Goal: Obtain resource: Download file/media

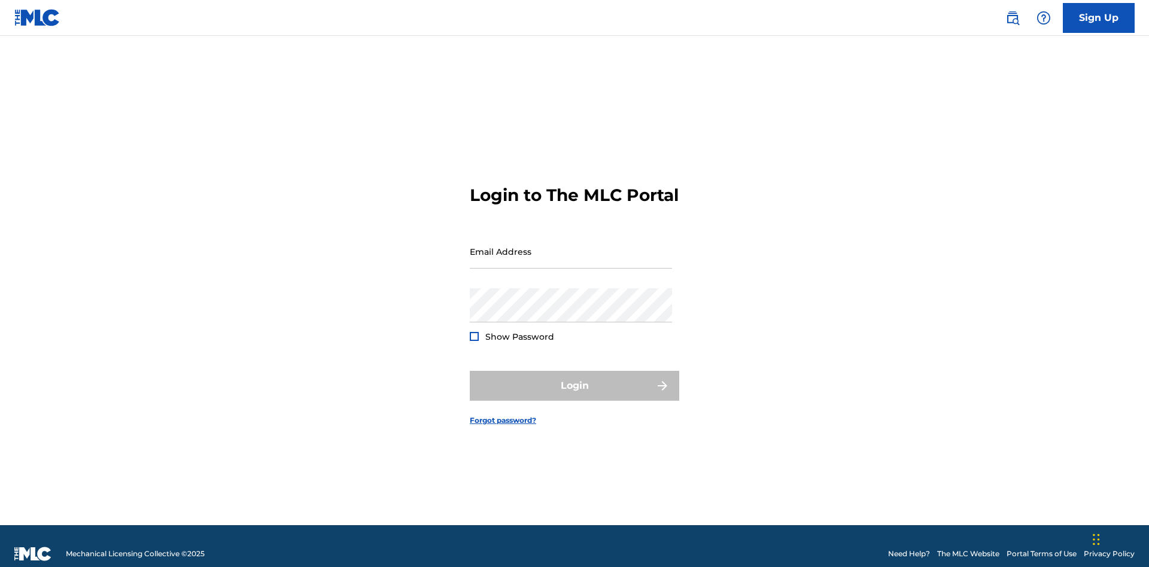
scroll to position [16, 0]
click at [571, 246] on input "Email Address" at bounding box center [571, 252] width 202 height 34
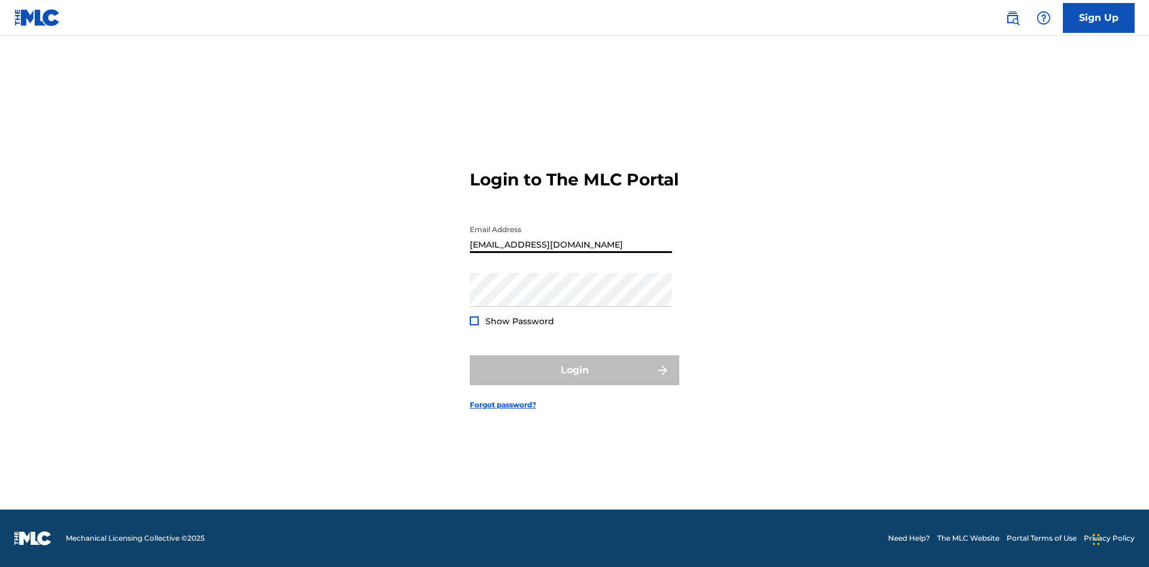
scroll to position [0, 34]
type input "[EMAIL_ADDRESS][DOMAIN_NAME]"
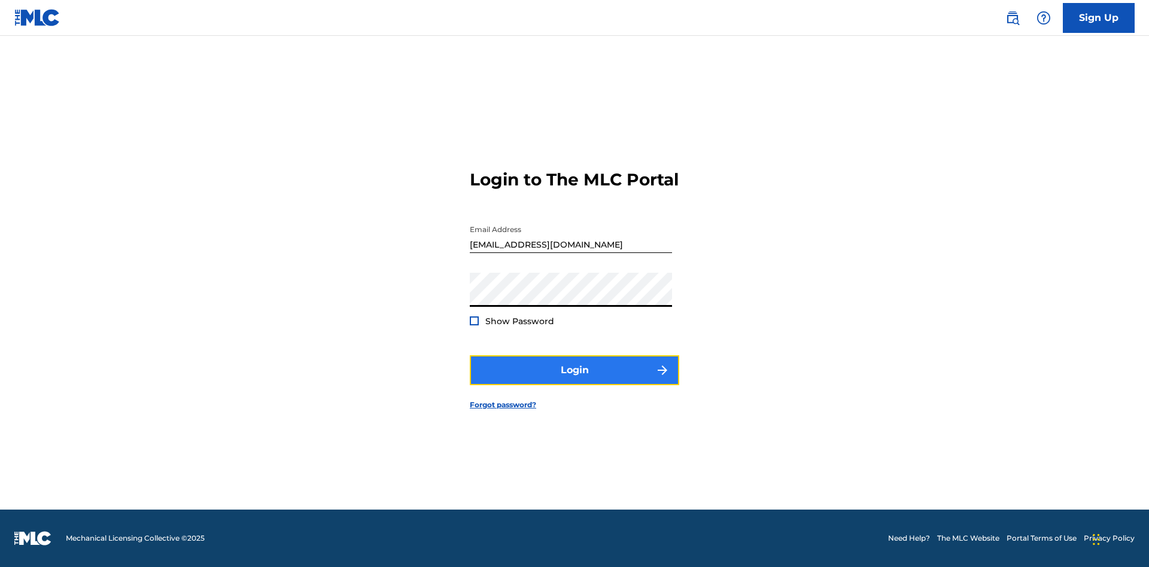
click at [575, 381] on button "Login" at bounding box center [575, 371] width 210 height 30
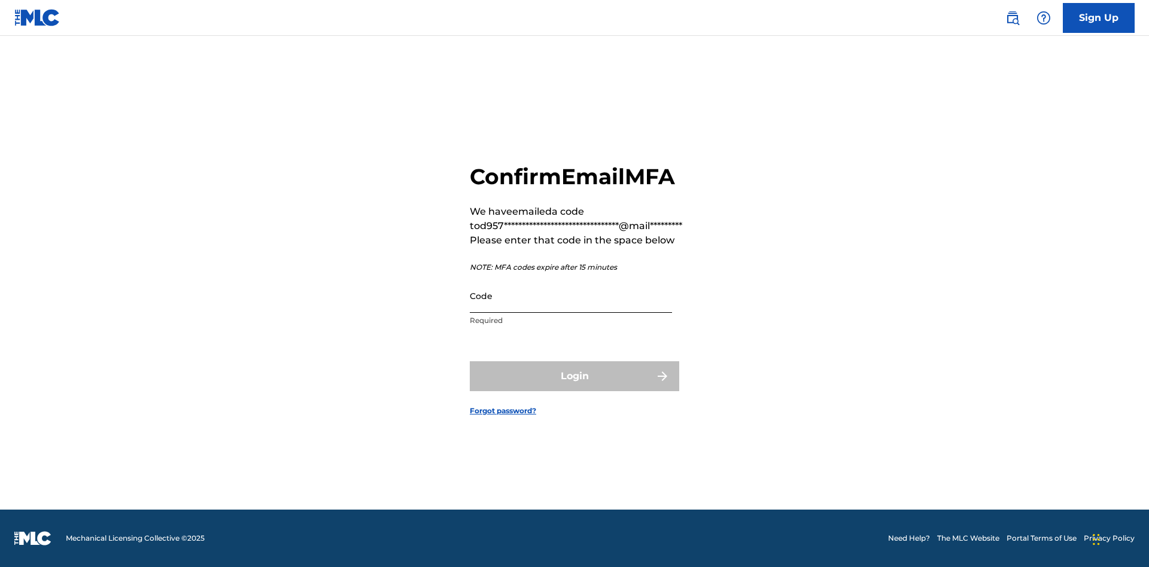
click at [571, 296] on input "Code" at bounding box center [571, 296] width 202 height 34
type input "189640"
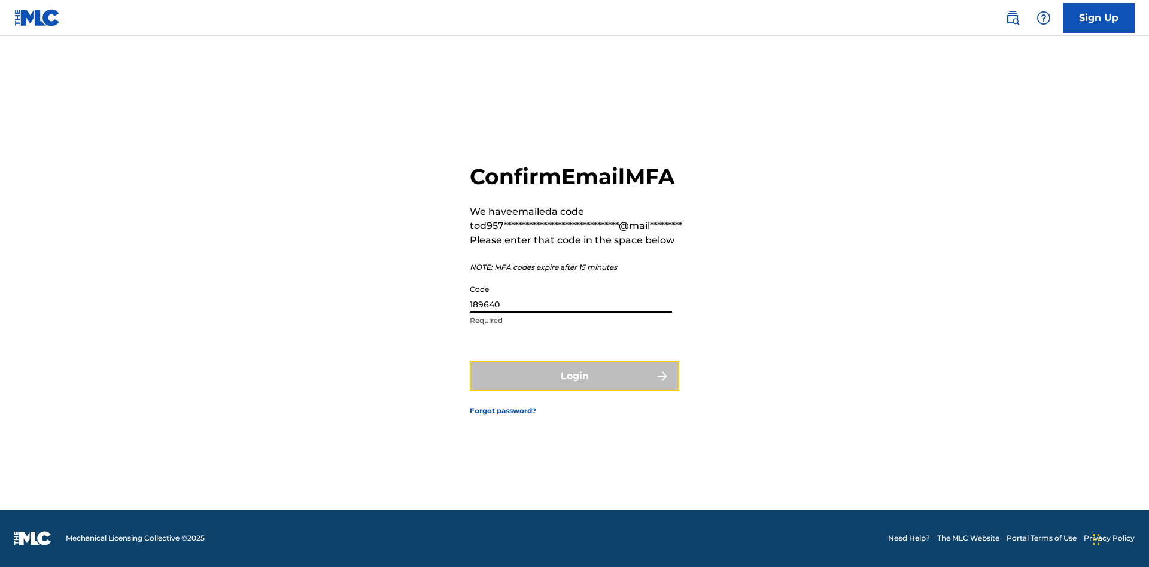
click at [575, 376] on button "Login" at bounding box center [575, 377] width 210 height 30
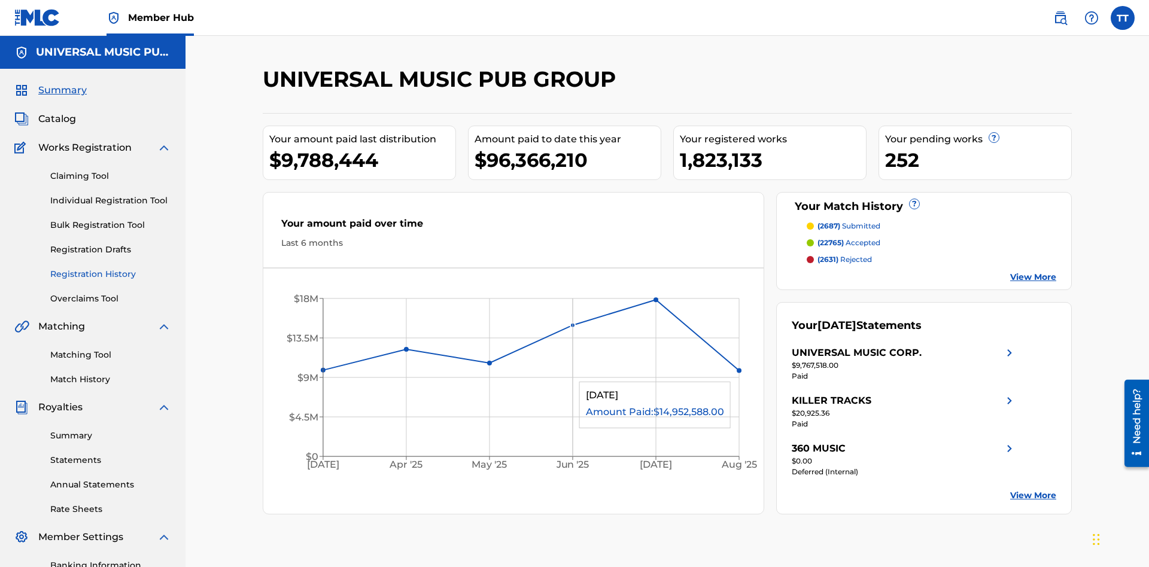
click at [111, 268] on link "Registration History" at bounding box center [110, 274] width 121 height 13
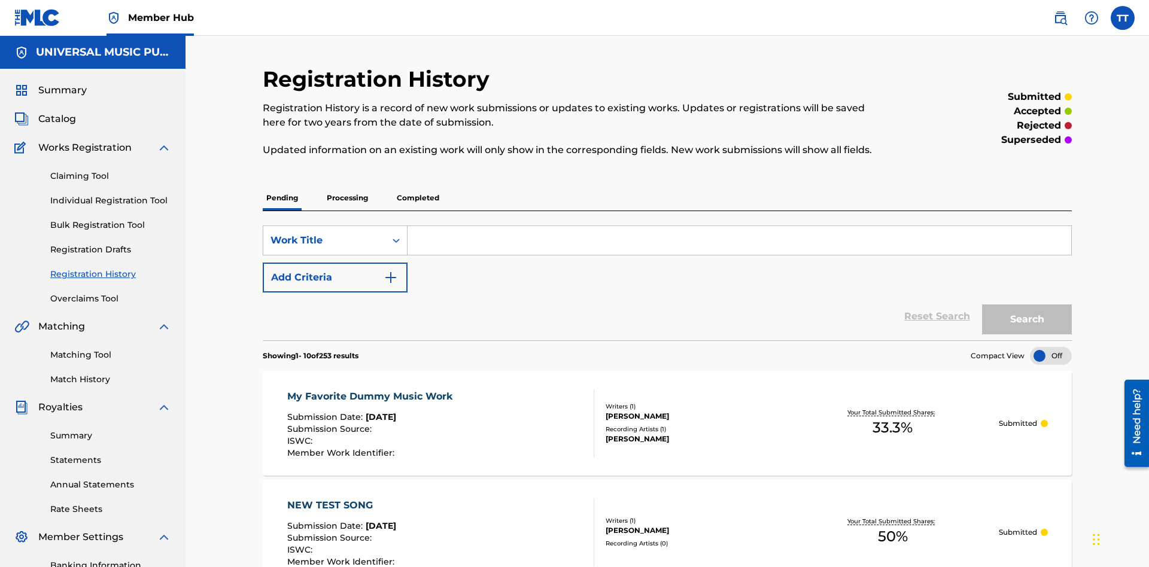
click at [347, 186] on p "Processing" at bounding box center [347, 198] width 48 height 25
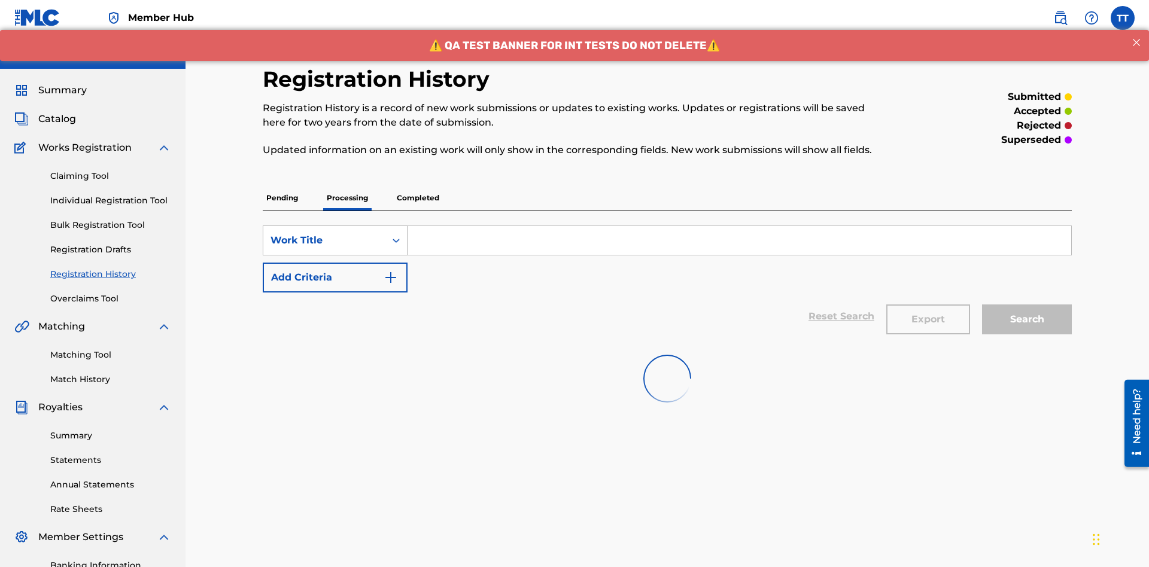
click at [324, 233] on div "Work Title" at bounding box center [325, 240] width 108 height 14
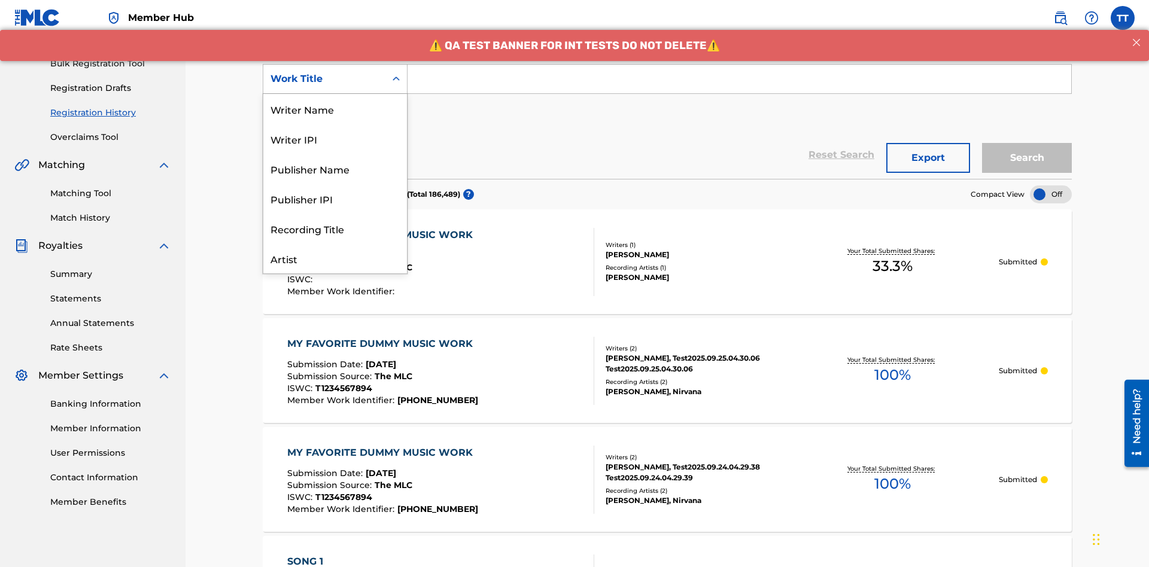
scroll to position [60, 0]
click at [335, 229] on div "ISRC" at bounding box center [335, 229] width 144 height 30
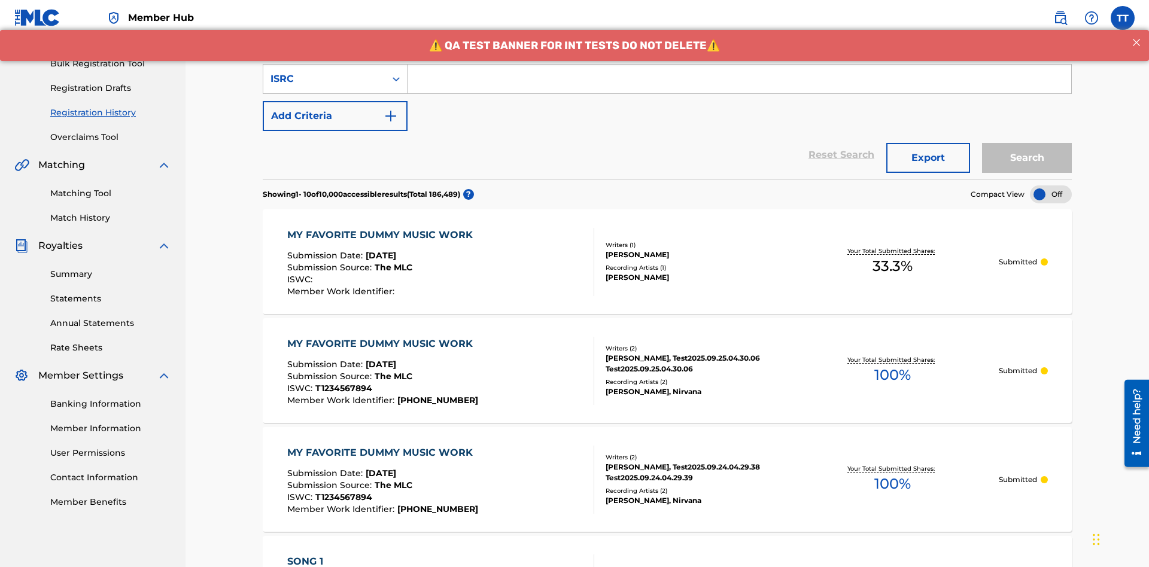
click at [739, 86] on input "Search Form" at bounding box center [740, 79] width 664 height 29
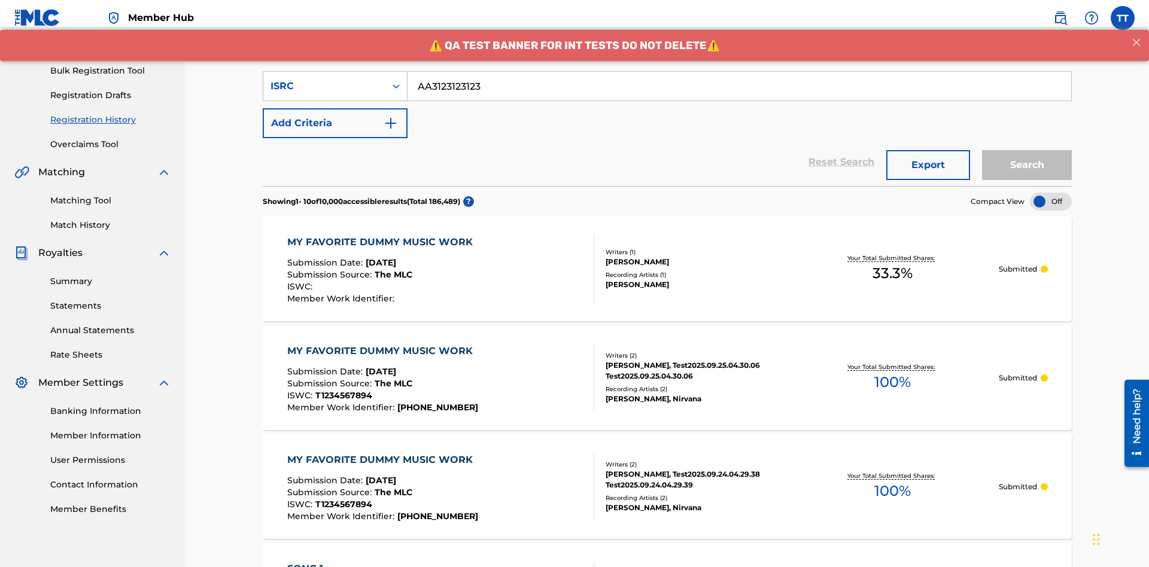
type input "AA3123123123"
click at [1027, 150] on button "Search" at bounding box center [1027, 165] width 90 height 30
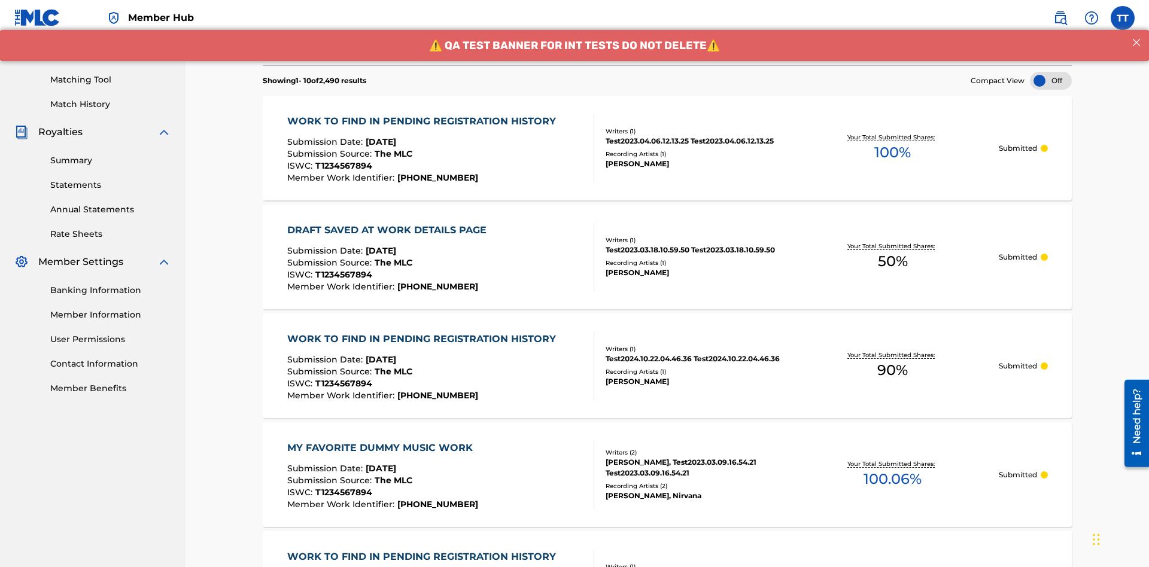
click at [928, 59] on button "Export" at bounding box center [929, 44] width 84 height 30
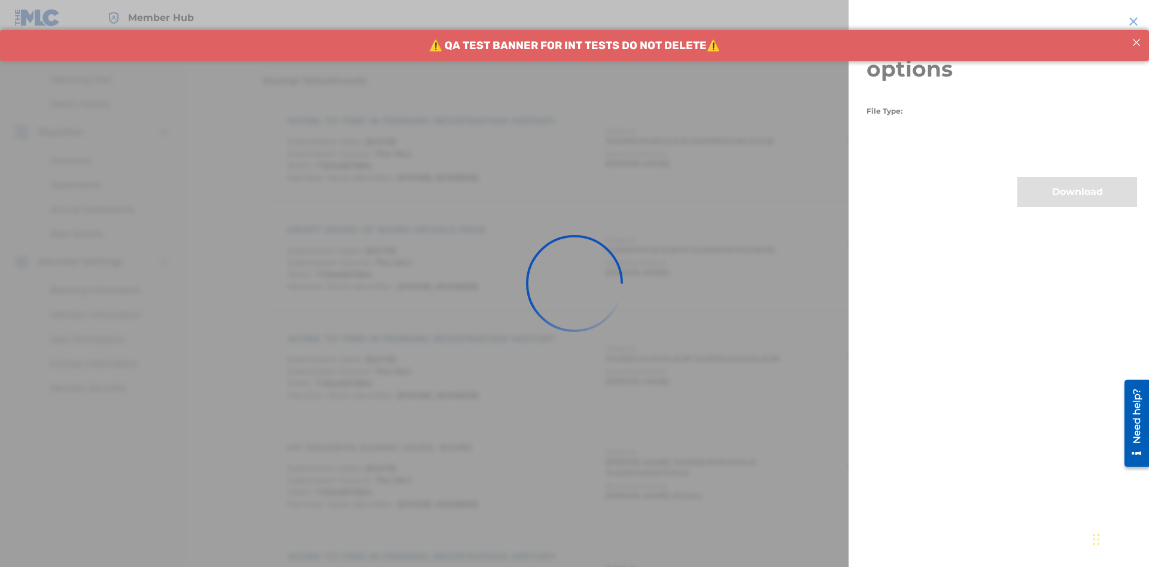
scroll to position [233, 0]
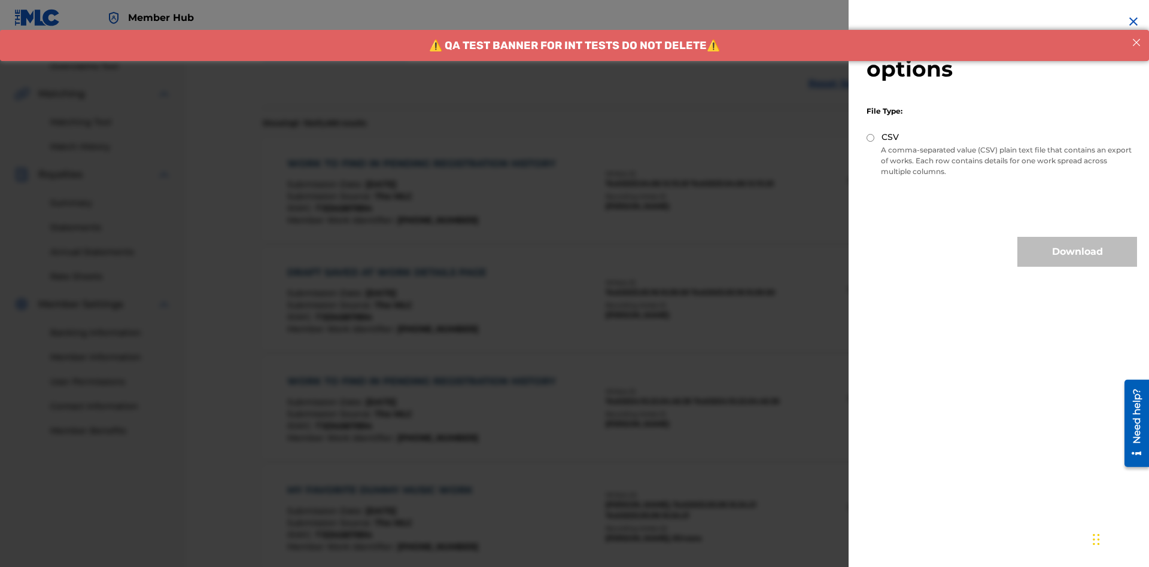
click at [871, 138] on input "CSV" at bounding box center [871, 138] width 8 height 8
radio input "true"
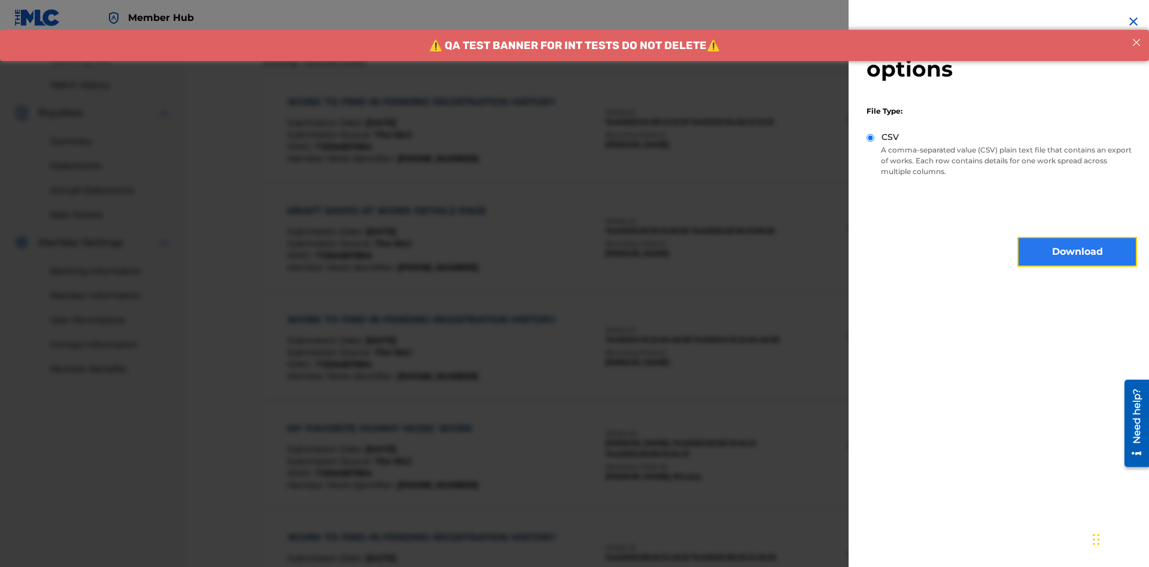
click at [1078, 252] on button "Download" at bounding box center [1078, 252] width 120 height 30
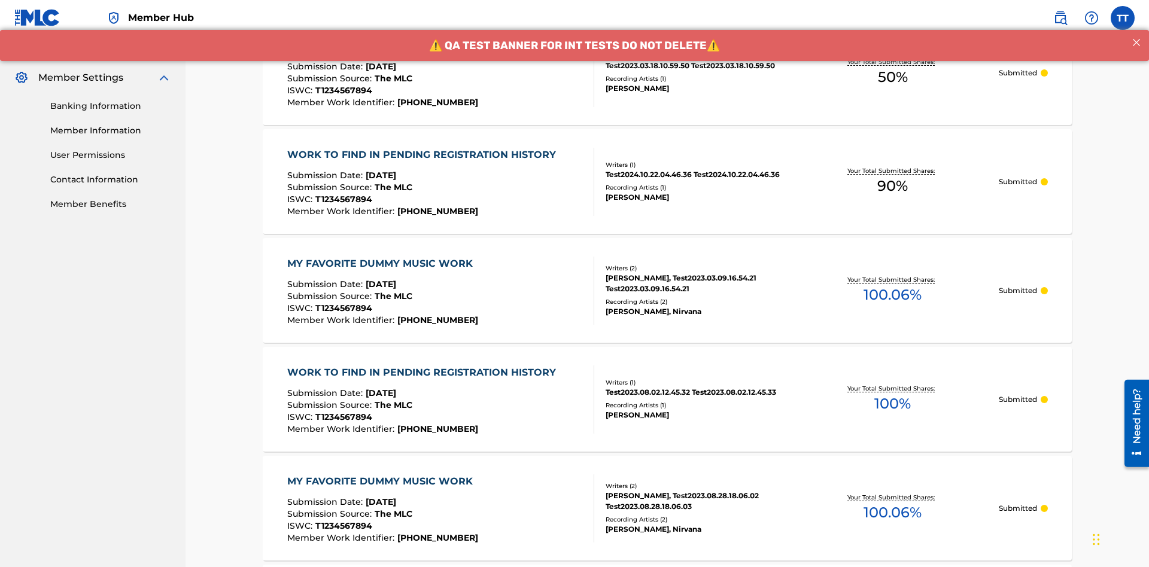
scroll to position [583, 0]
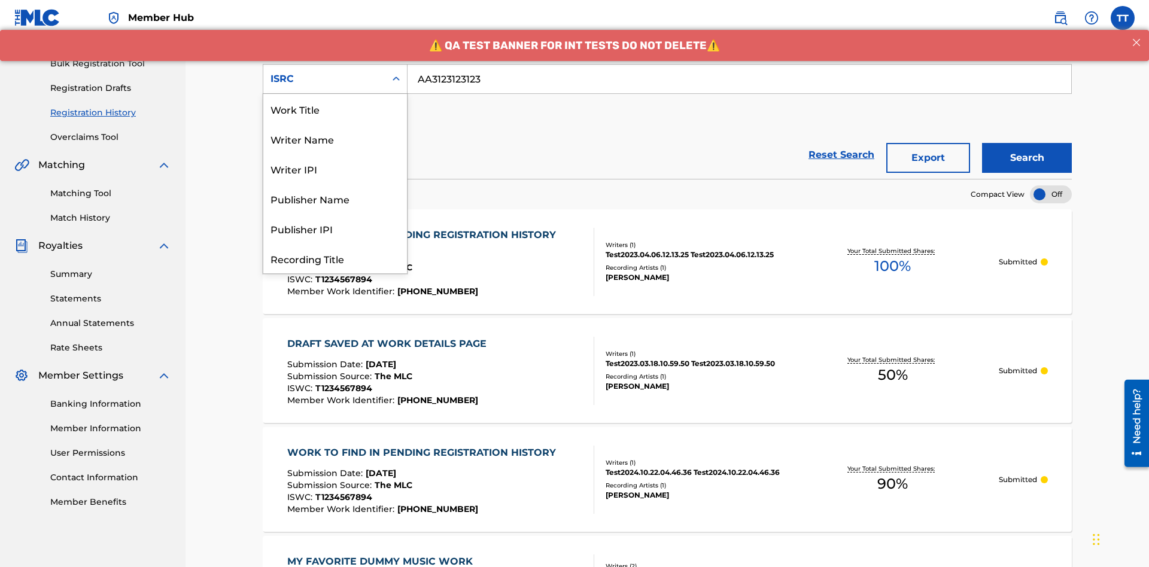
scroll to position [60, 0]
click at [335, 199] on div "Recording Title" at bounding box center [335, 199] width 144 height 30
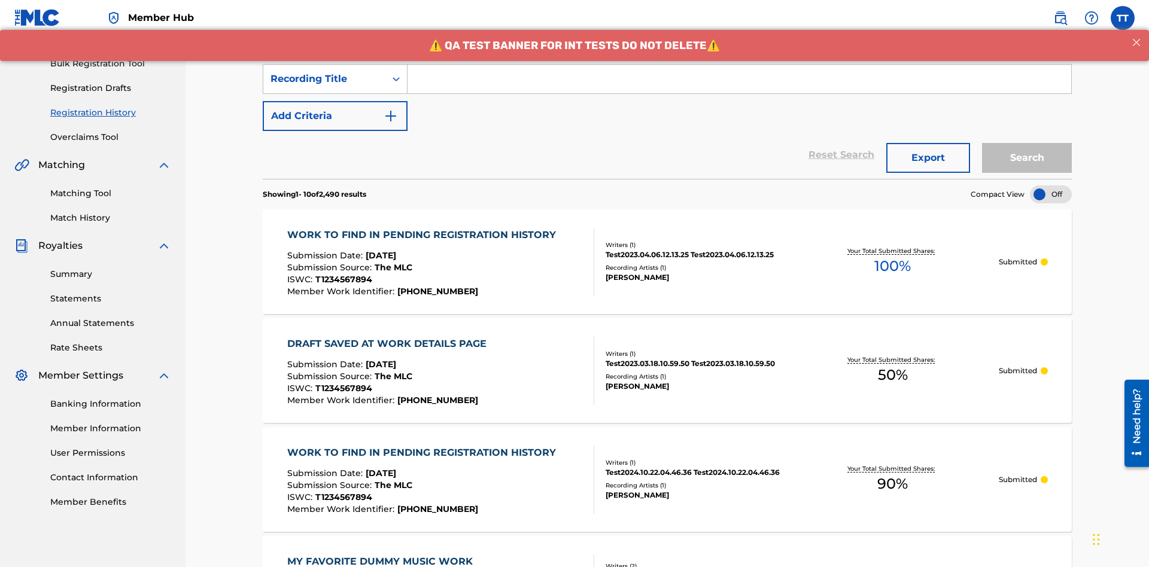
click at [739, 86] on input "Search Form" at bounding box center [740, 79] width 664 height 29
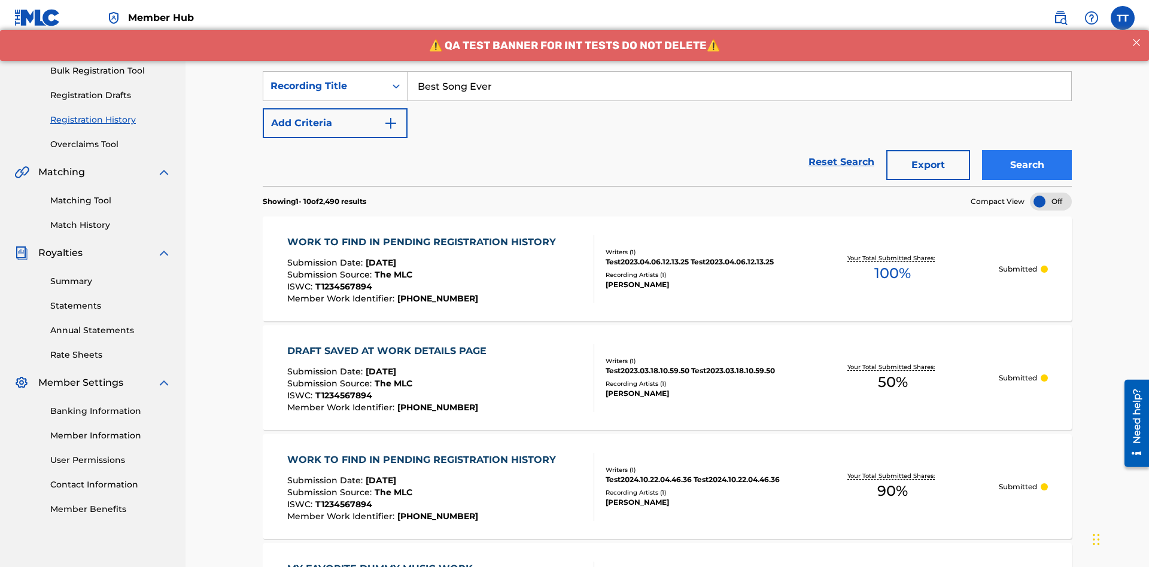
type input "Best Song Ever"
click at [1027, 150] on button "Search" at bounding box center [1027, 165] width 90 height 30
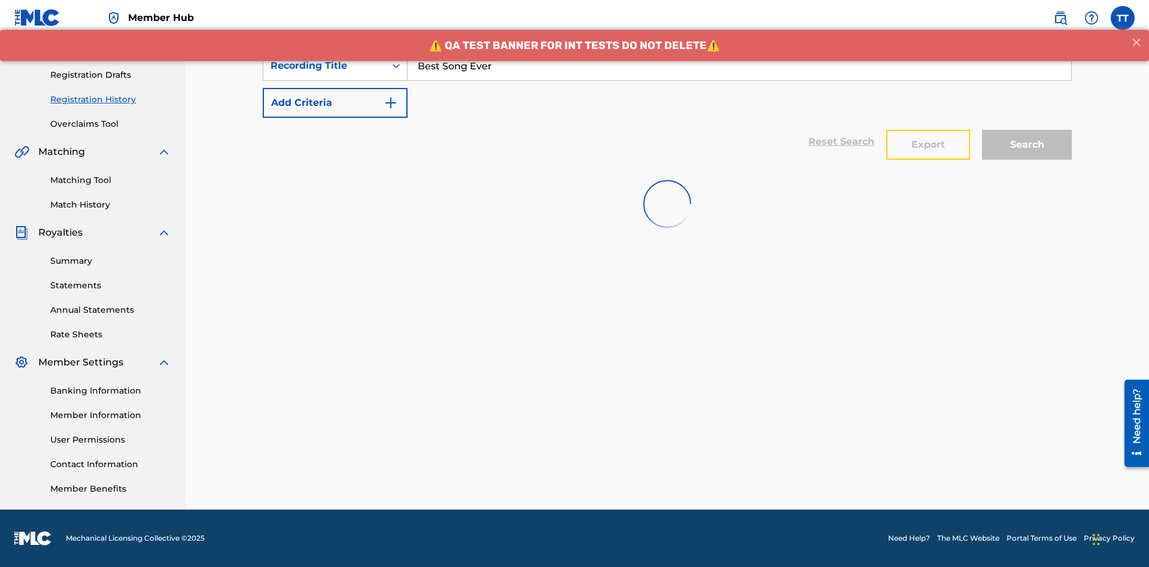
click at [928, 130] on button "Export" at bounding box center [929, 145] width 84 height 30
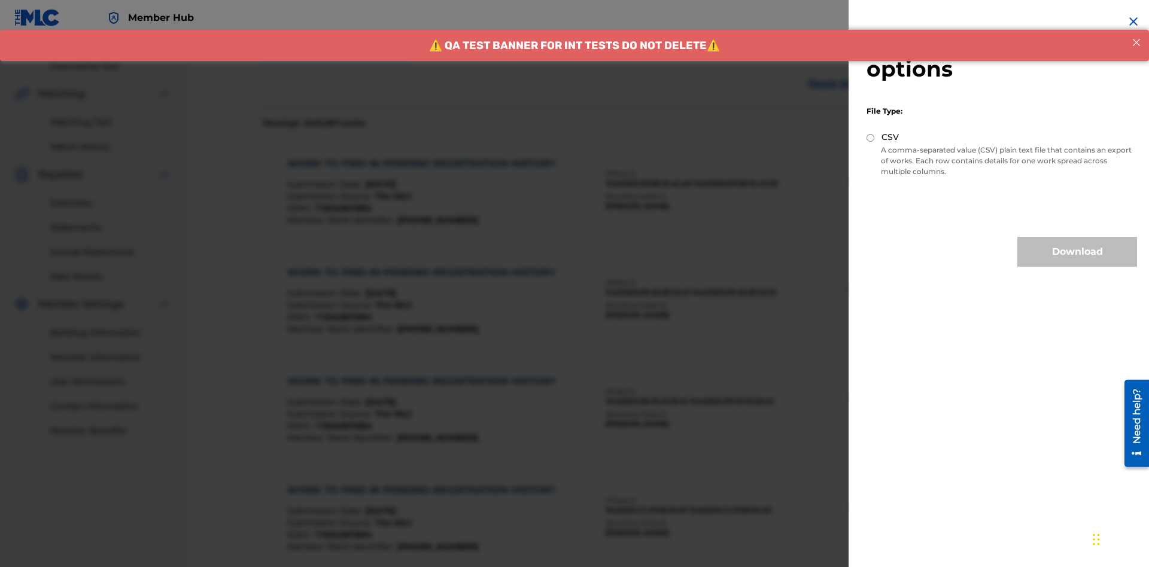
click at [871, 138] on input "CSV" at bounding box center [871, 138] width 8 height 8
radio input "true"
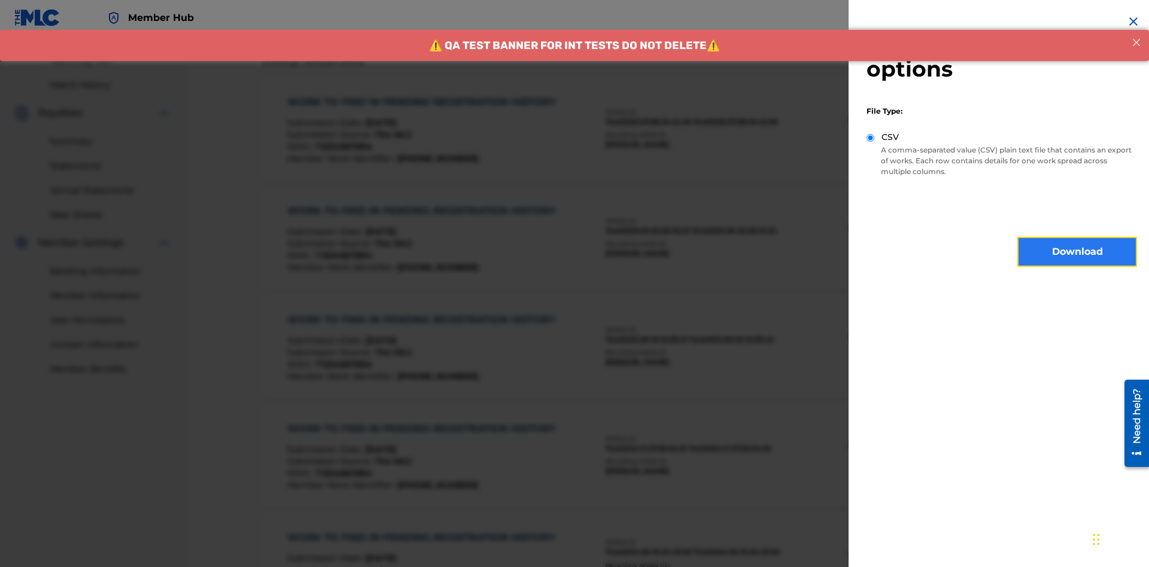
click at [1078, 252] on button "Download" at bounding box center [1078, 252] width 120 height 30
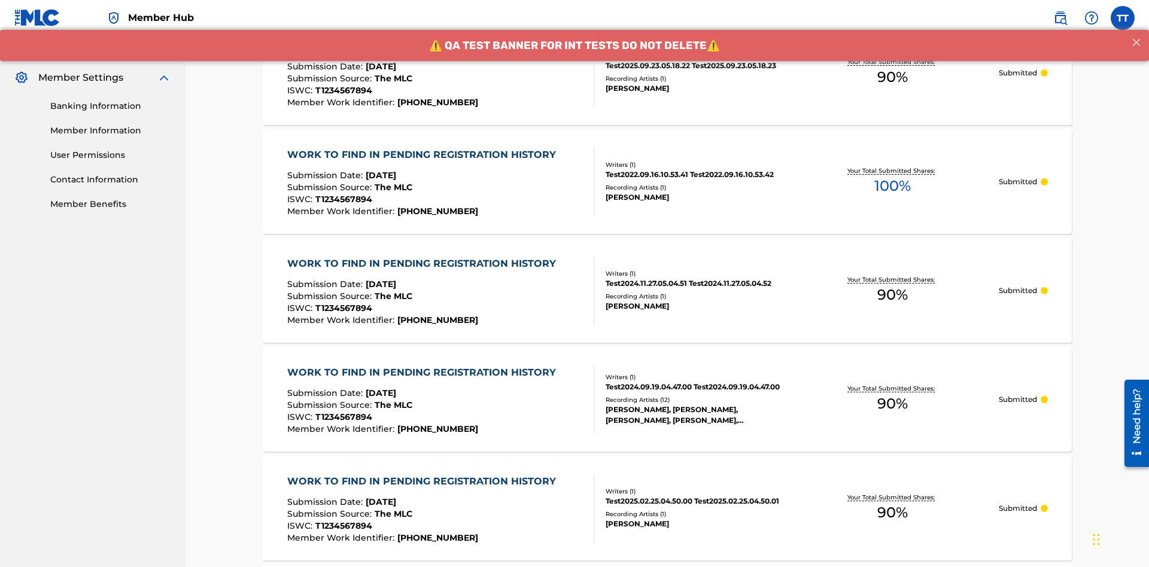
scroll to position [583, 0]
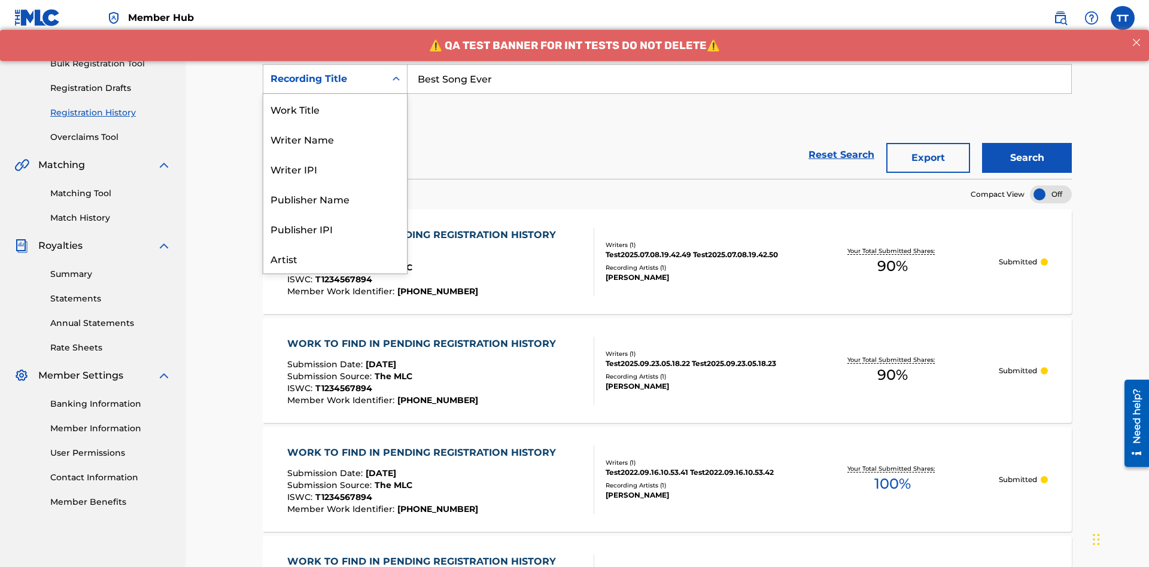
scroll to position [60, 0]
click at [335, 64] on div "Work Title" at bounding box center [335, 49] width 144 height 30
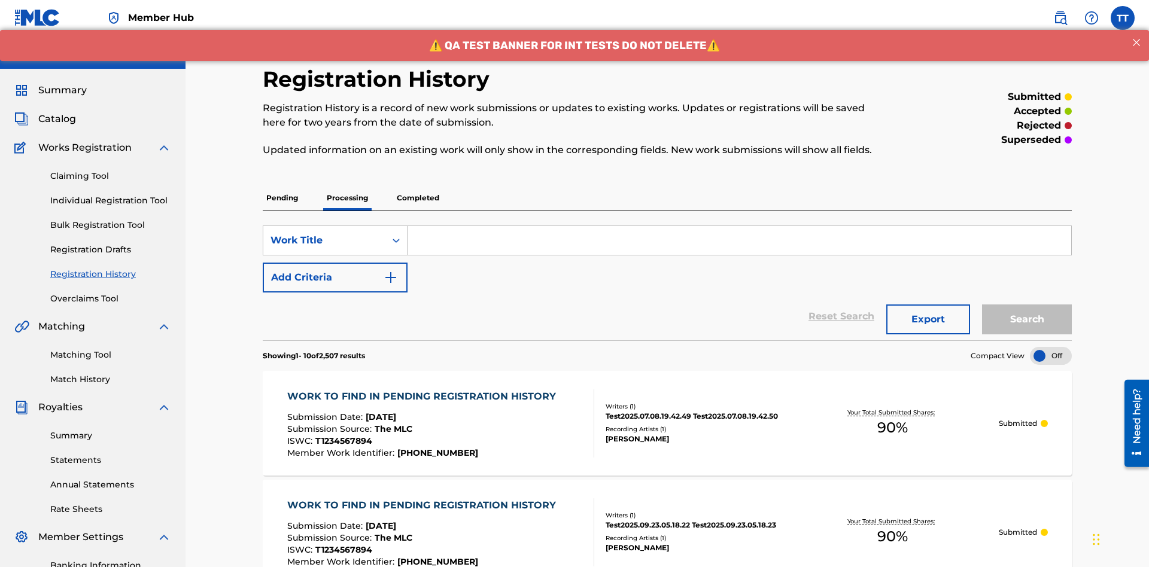
click at [739, 226] on input "Search Form" at bounding box center [740, 240] width 664 height 29
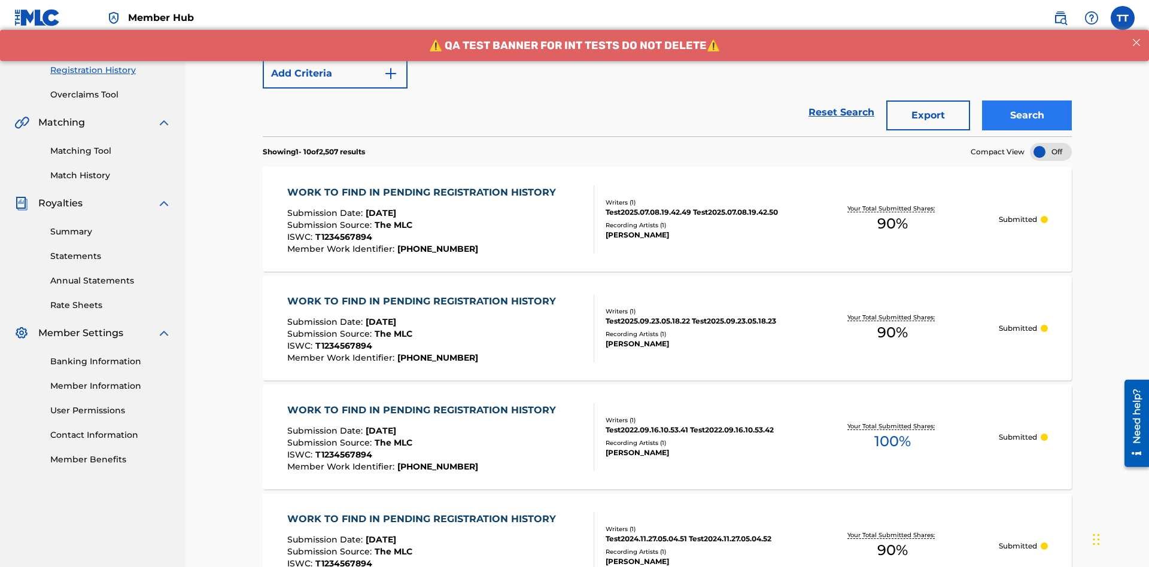
type input "MY FAVORITE DUMMY MUSIC WORK"
click at [1027, 101] on button "Search" at bounding box center [1027, 116] width 90 height 30
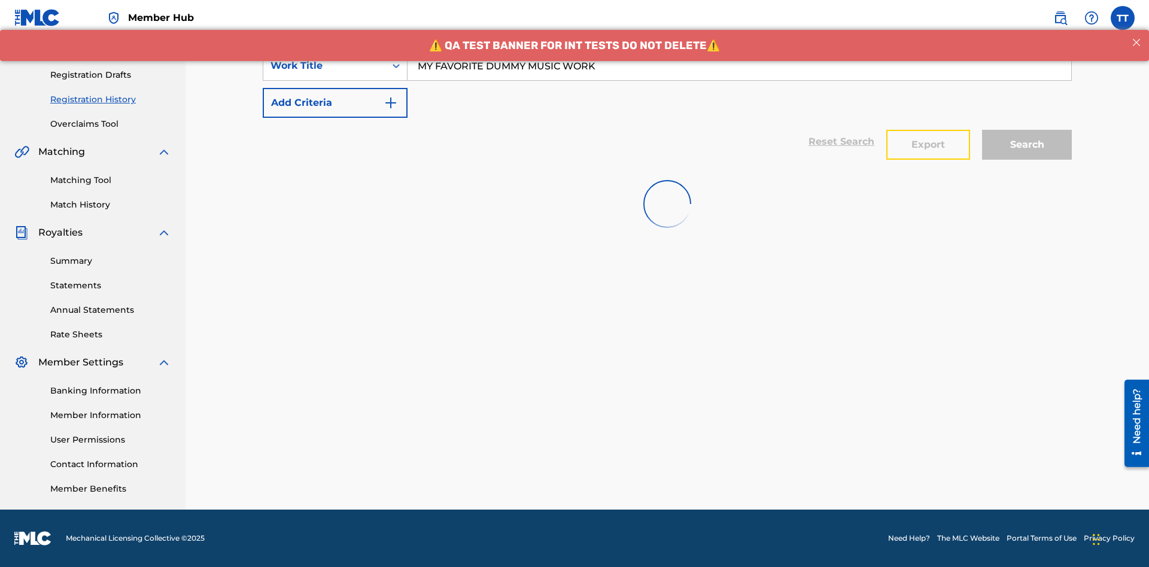
click at [928, 130] on button "Export" at bounding box center [929, 145] width 84 height 30
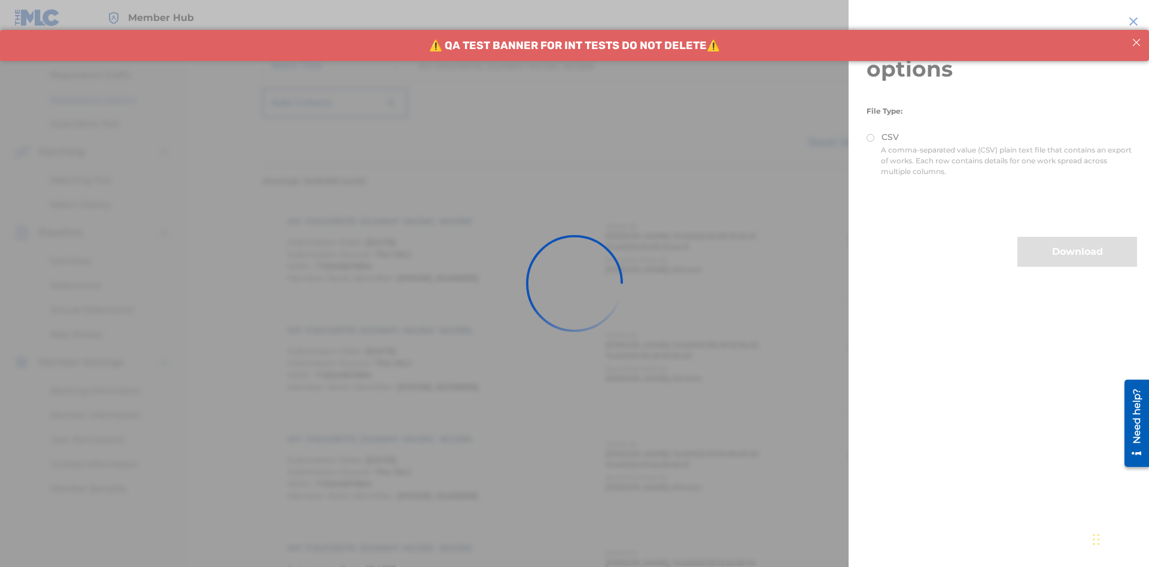
scroll to position [233, 0]
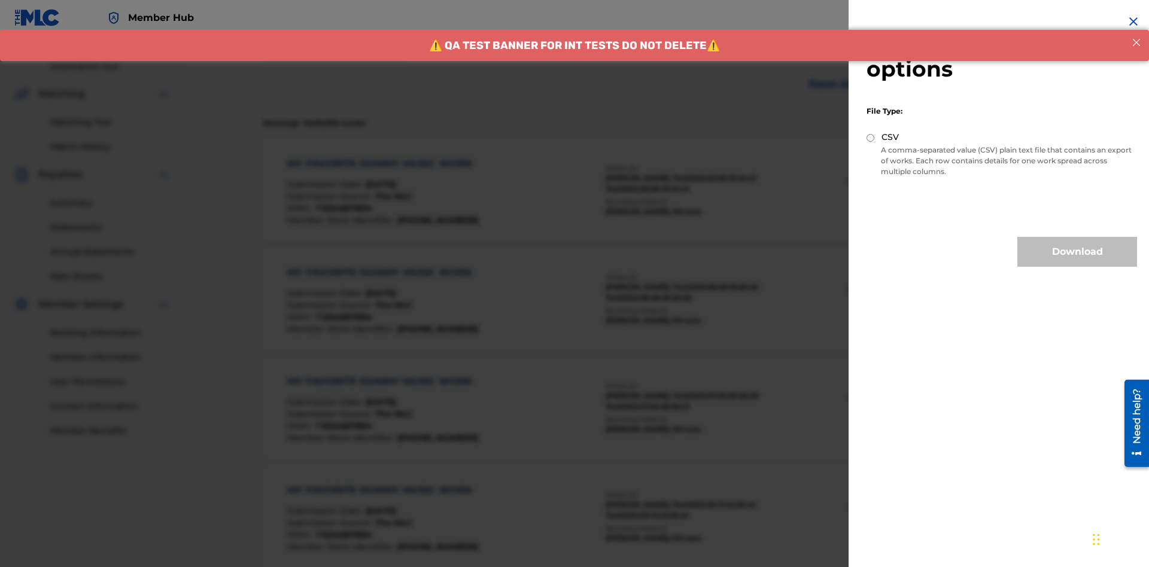
click at [871, 138] on input "CSV" at bounding box center [871, 138] width 8 height 8
radio input "true"
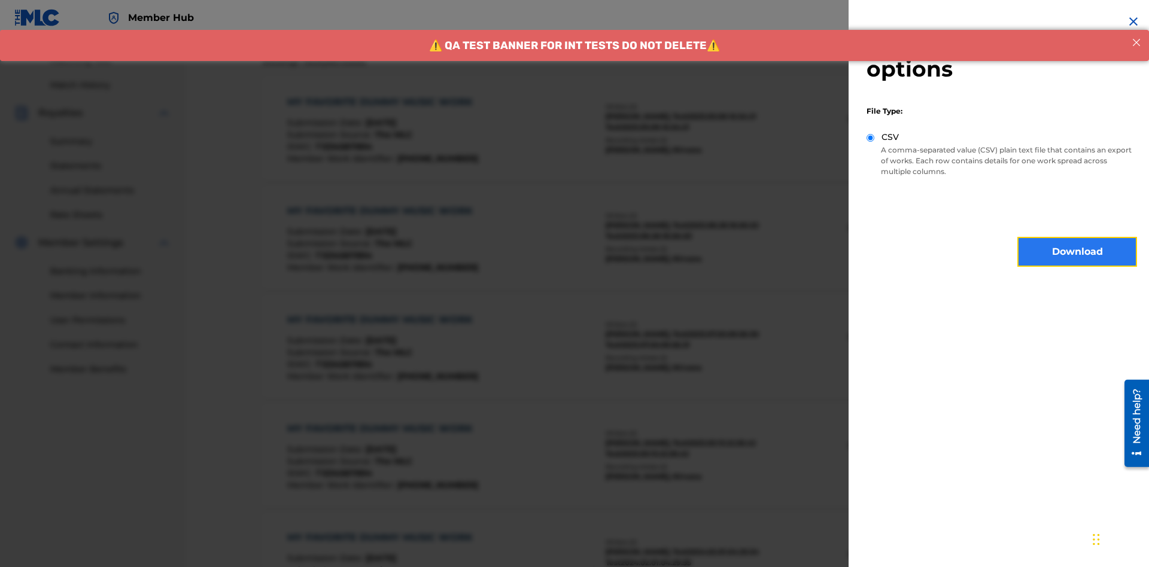
click at [1078, 252] on button "Download" at bounding box center [1078, 252] width 120 height 30
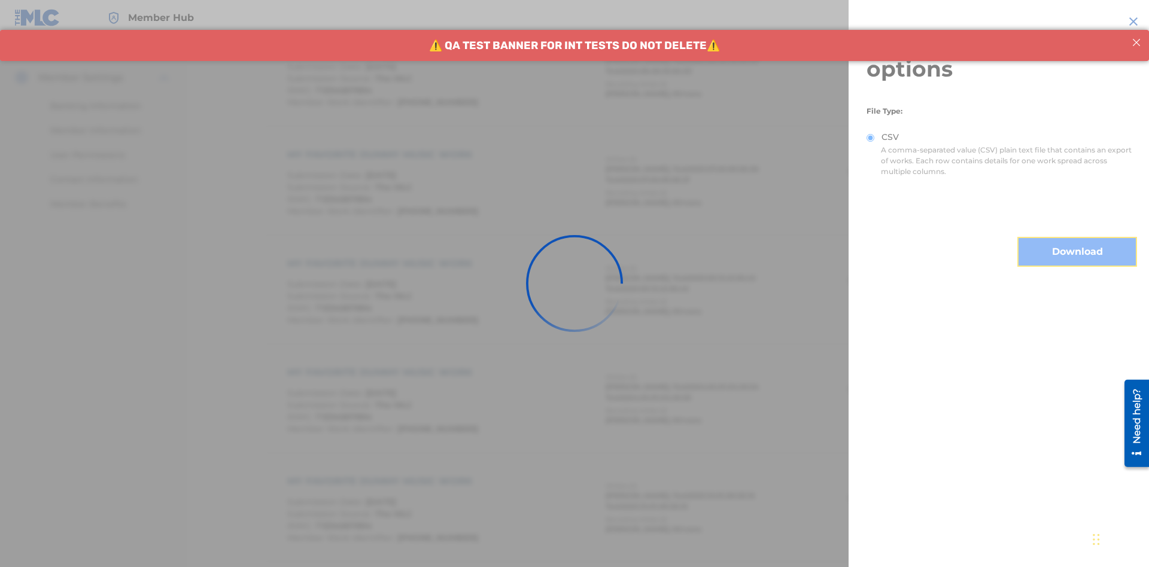
scroll to position [583, 0]
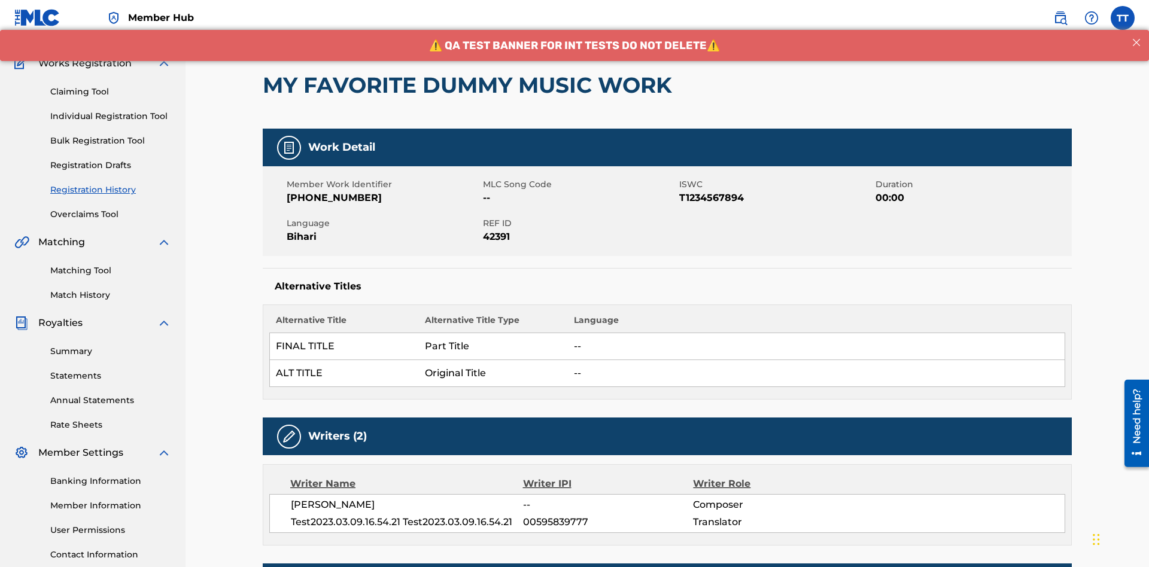
click at [299, 26] on button "< Back" at bounding box center [299, 11] width 72 height 30
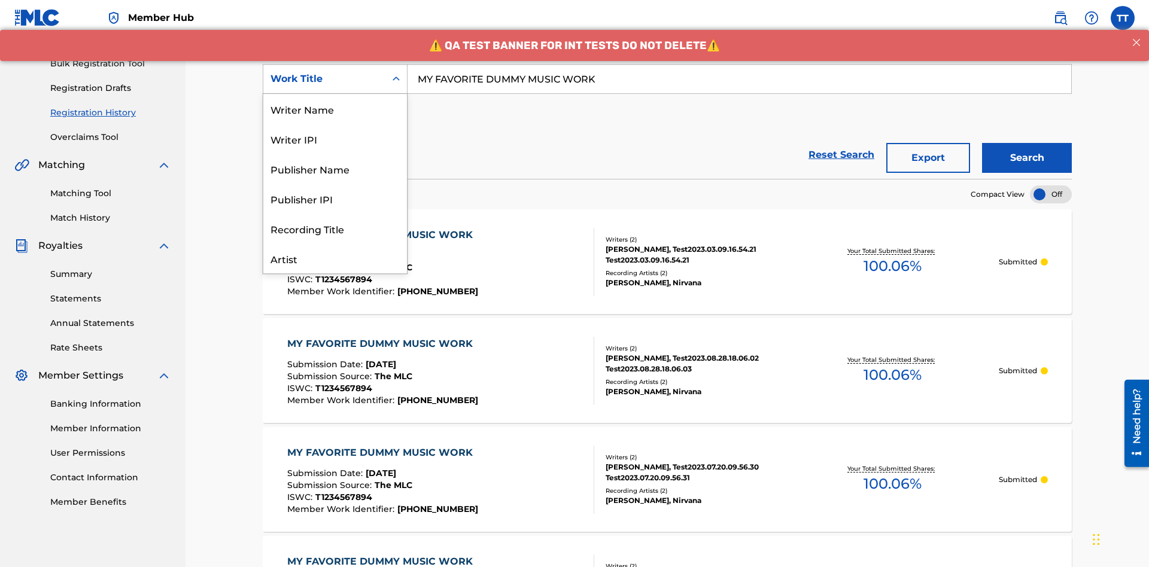
scroll to position [60, 0]
click at [335, 64] on div "Writer Name" at bounding box center [335, 49] width 144 height 30
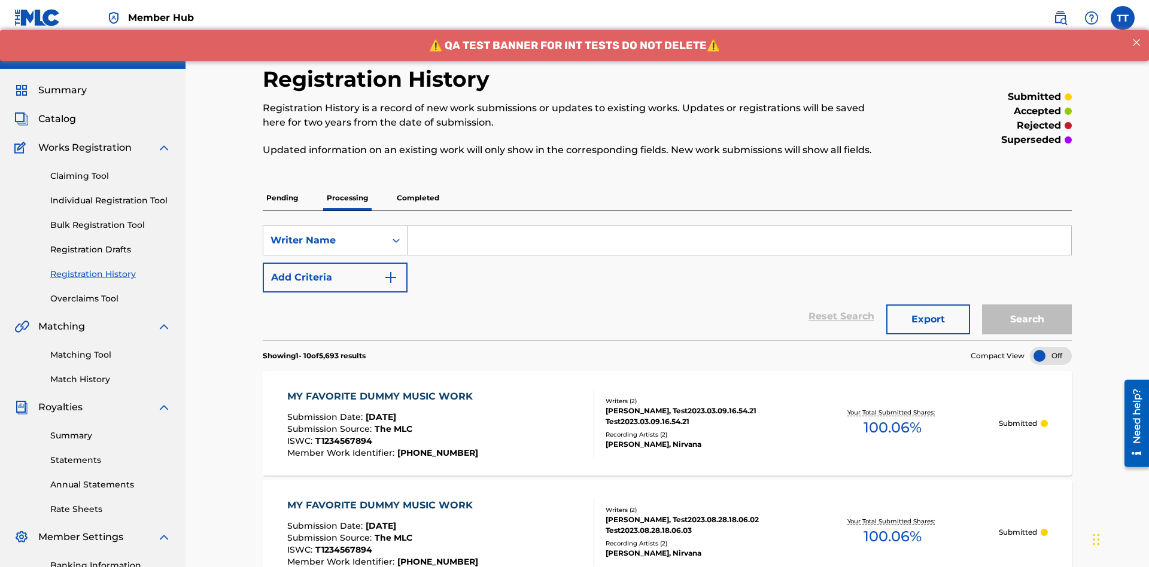
click at [739, 226] on input "Search Form" at bounding box center [740, 240] width 664 height 29
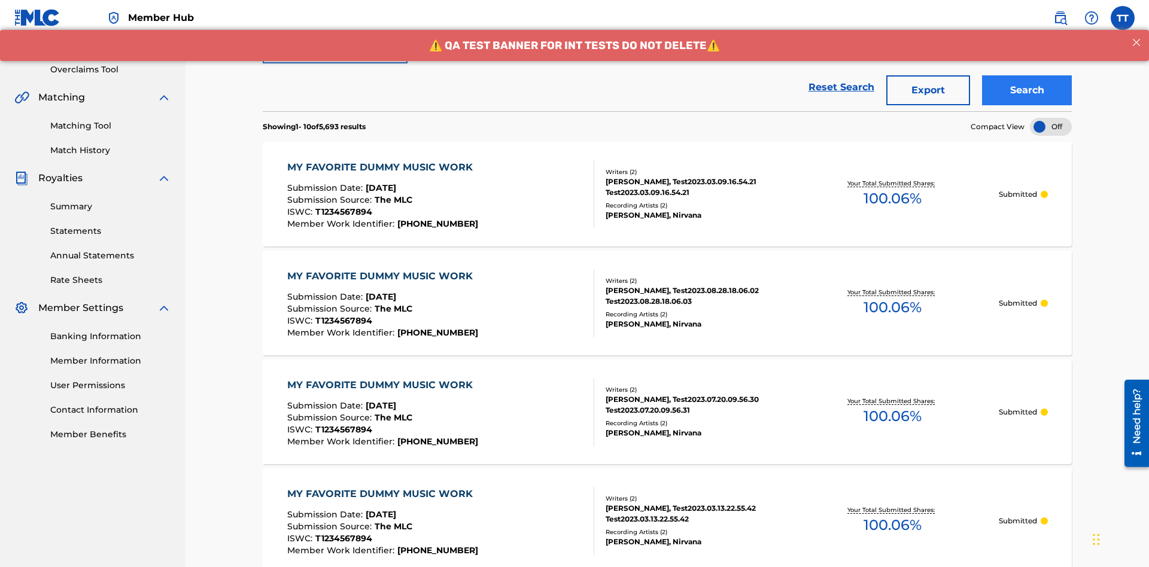
type input "[PERSON_NAME]"
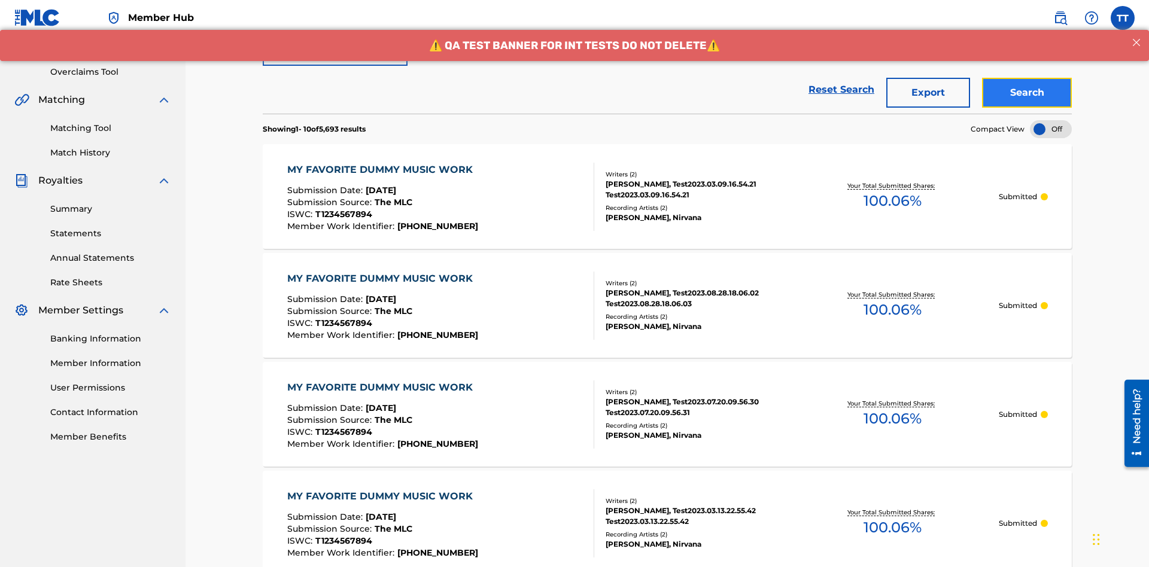
click at [1027, 87] on button "Search" at bounding box center [1027, 93] width 90 height 30
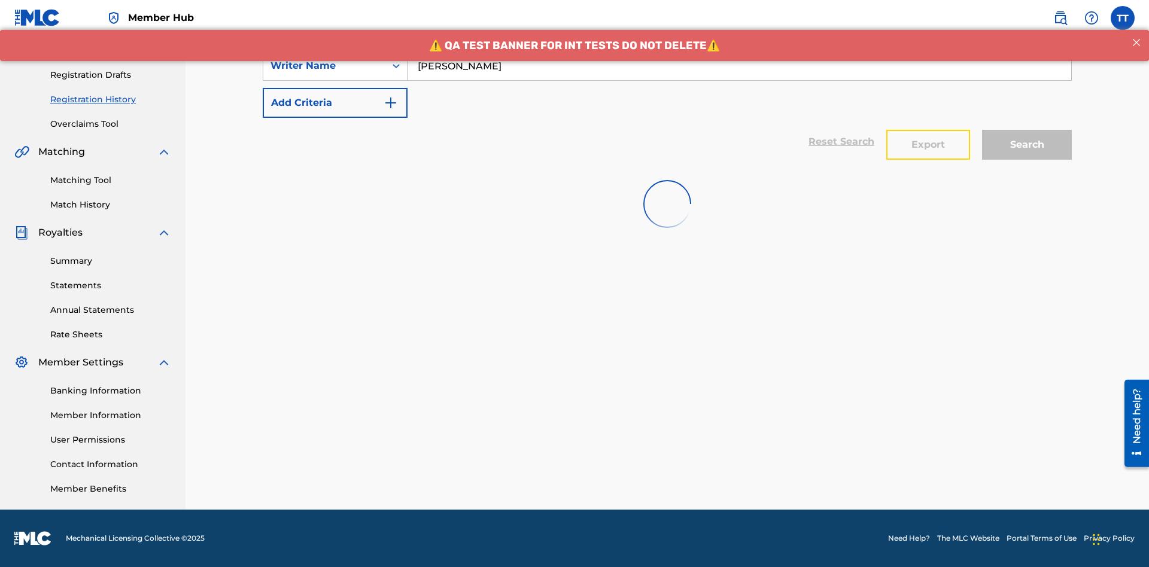
click at [928, 130] on button "Export" at bounding box center [929, 145] width 84 height 30
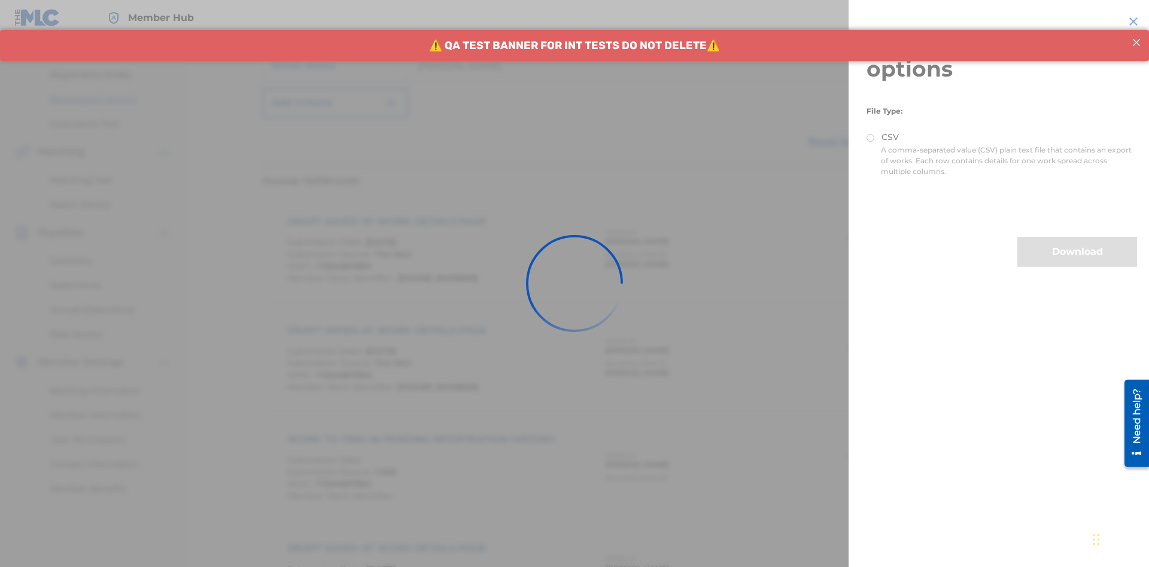
scroll to position [233, 0]
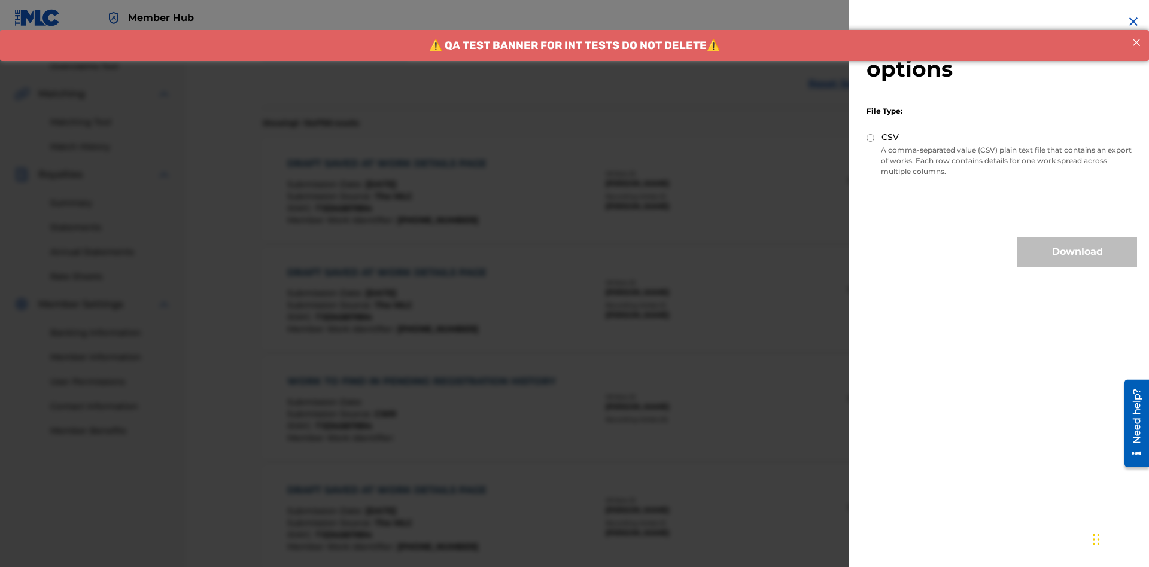
click at [871, 138] on input "CSV" at bounding box center [871, 138] width 8 height 8
radio input "true"
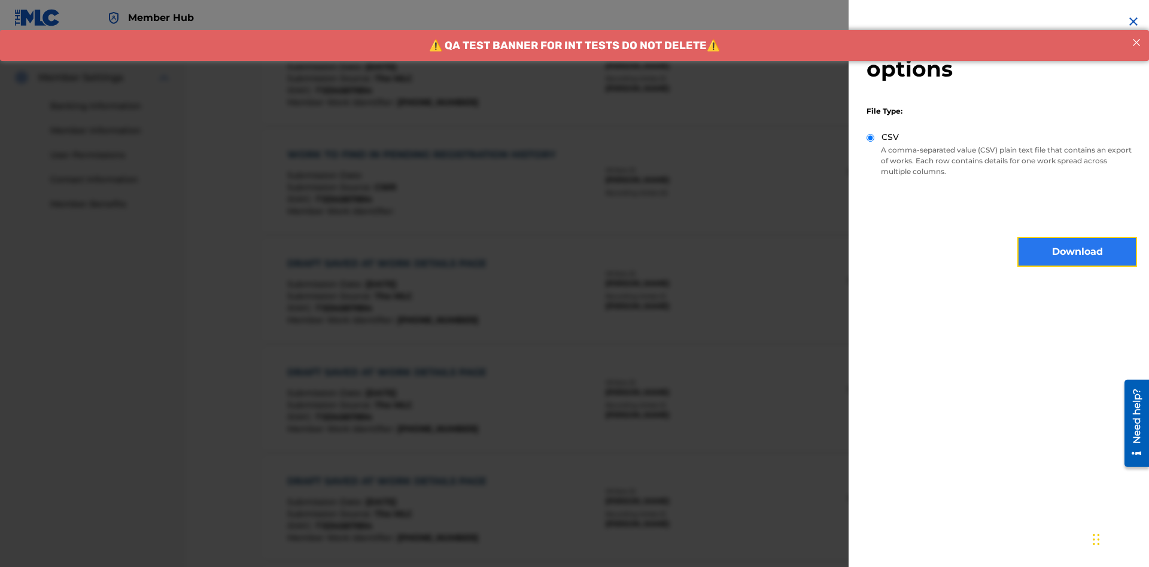
click at [1078, 252] on button "Download" at bounding box center [1078, 252] width 120 height 30
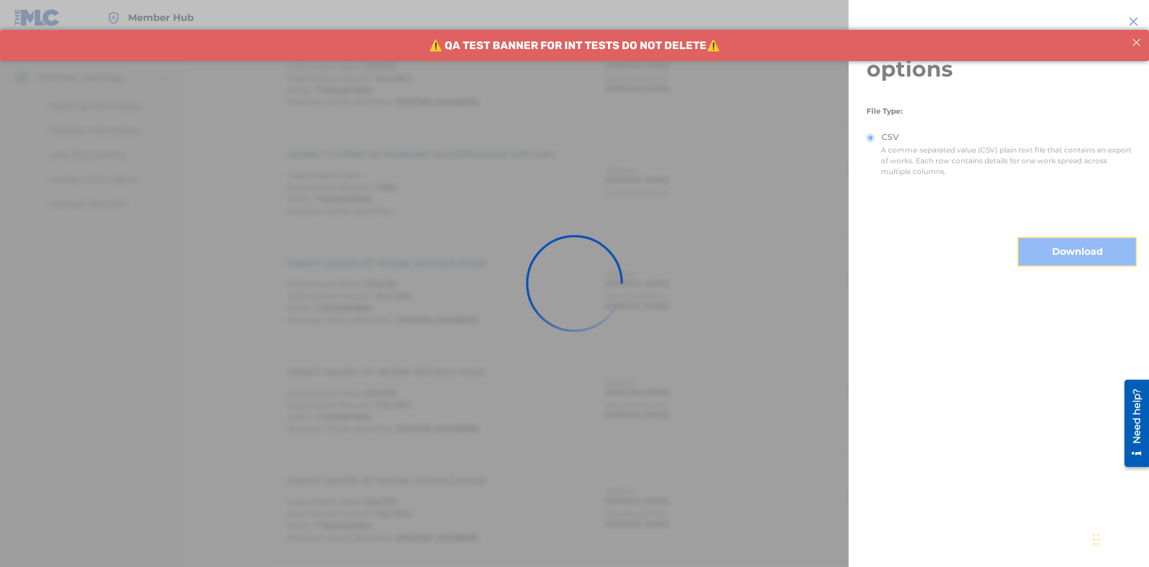
scroll to position [583, 0]
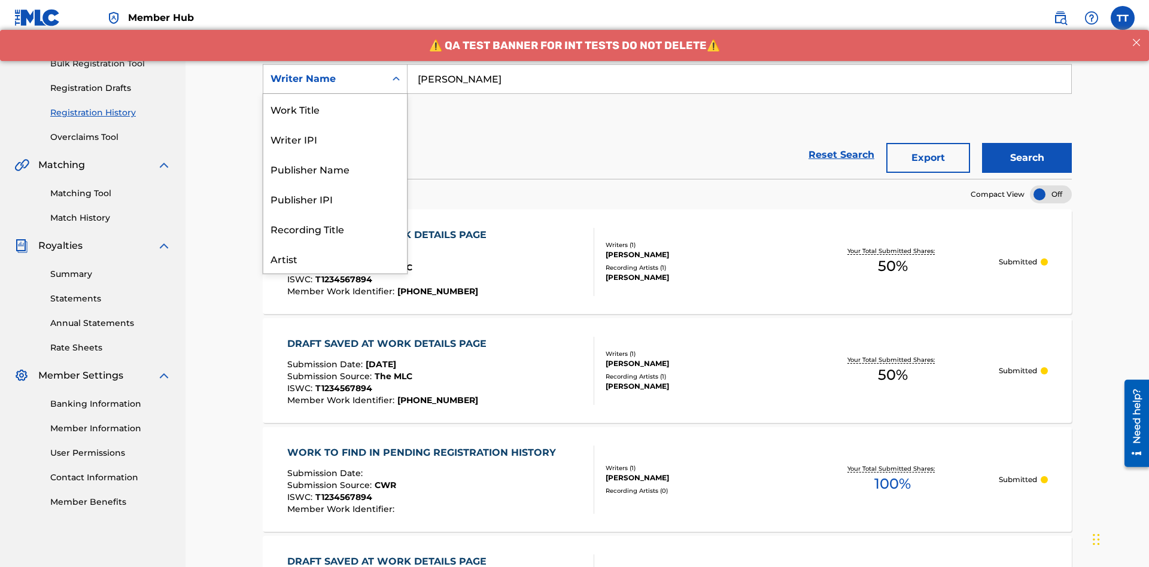
scroll to position [60, 0]
click at [335, 94] on div "Writer IPI" at bounding box center [335, 79] width 144 height 30
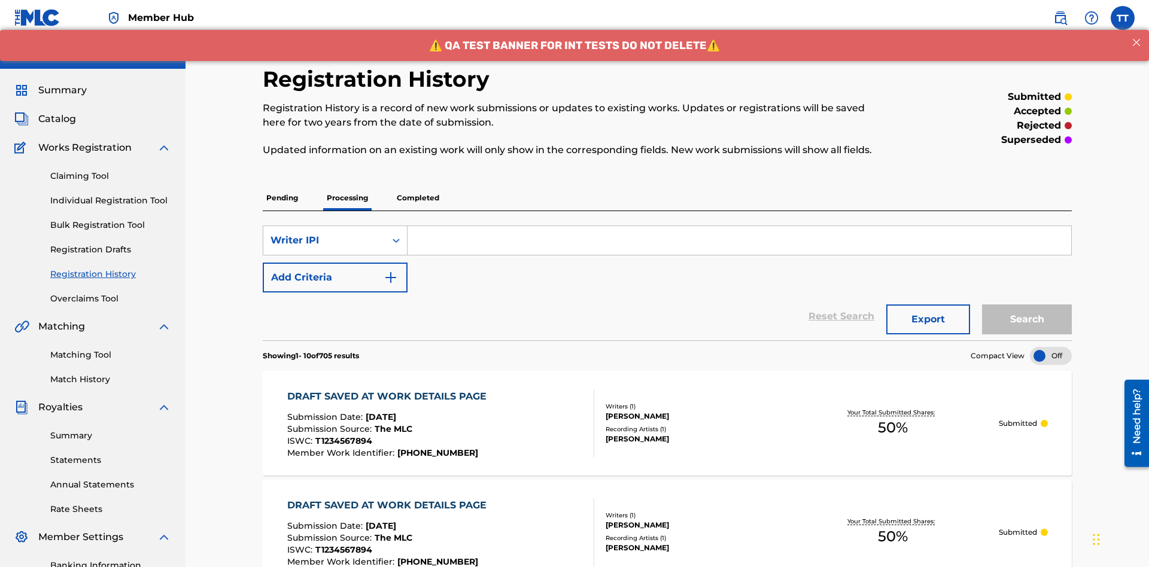
click at [739, 226] on input "Search Form" at bounding box center [740, 240] width 664 height 29
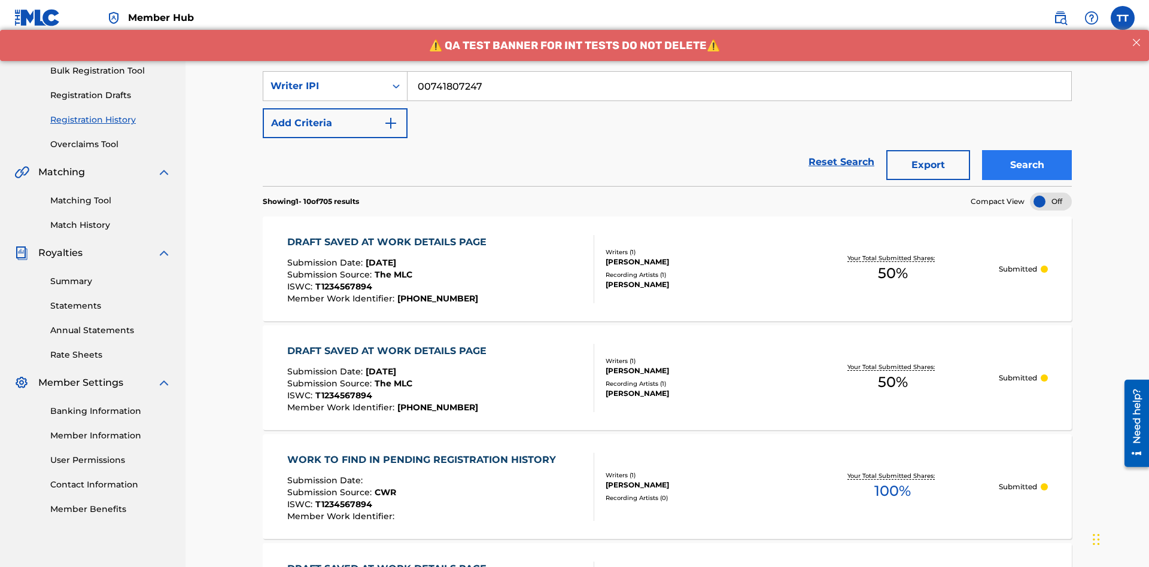
type input "00741807247"
click at [1027, 150] on button "Search" at bounding box center [1027, 165] width 90 height 30
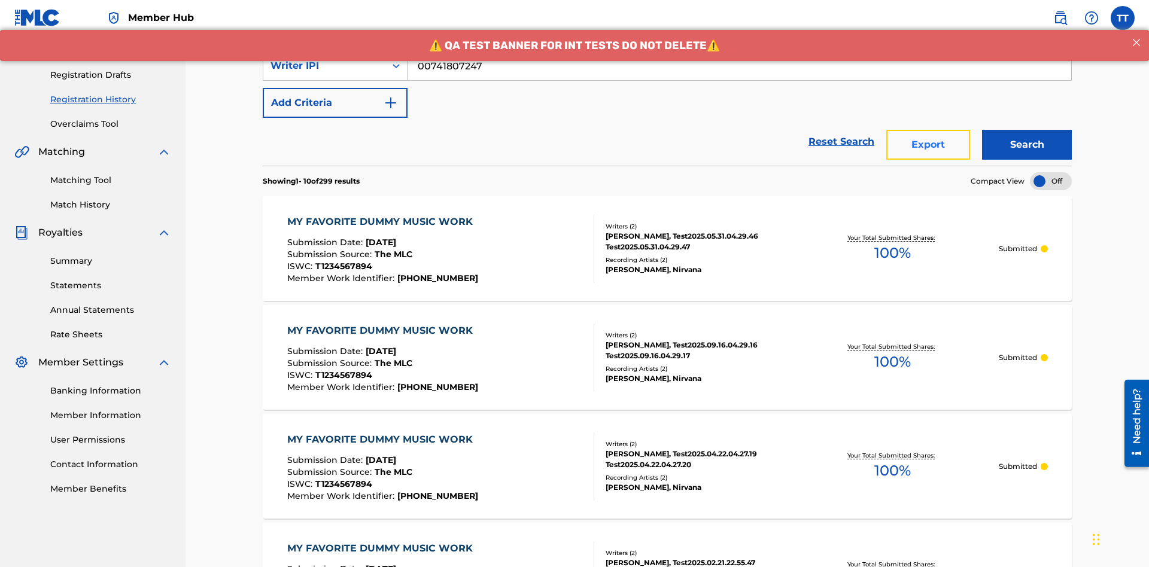
click at [928, 130] on button "Export" at bounding box center [929, 145] width 84 height 30
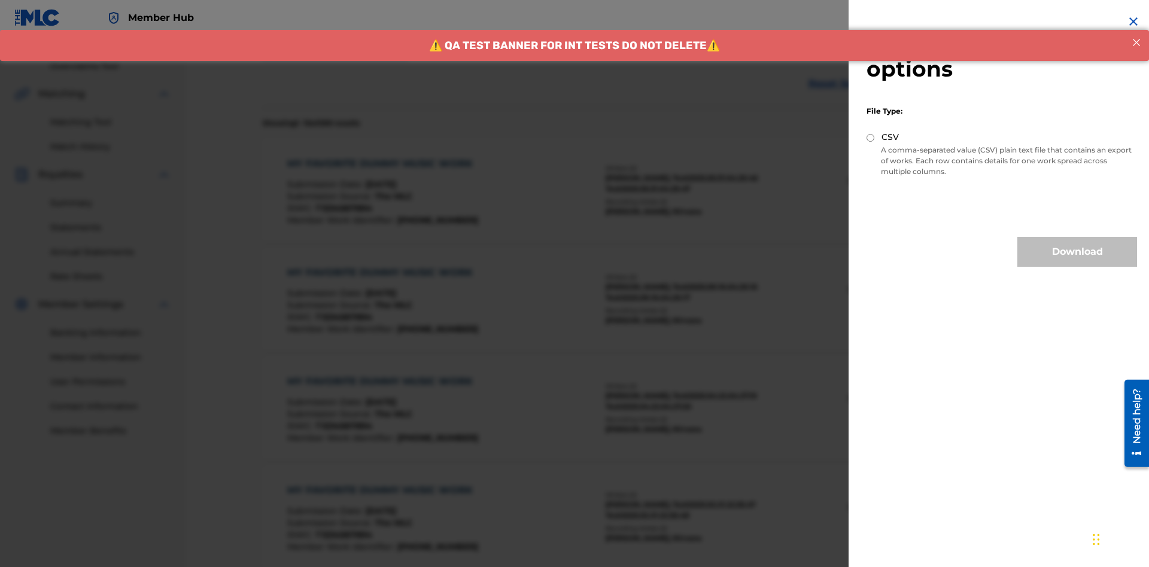
click at [871, 138] on input "CSV" at bounding box center [871, 138] width 8 height 8
radio input "true"
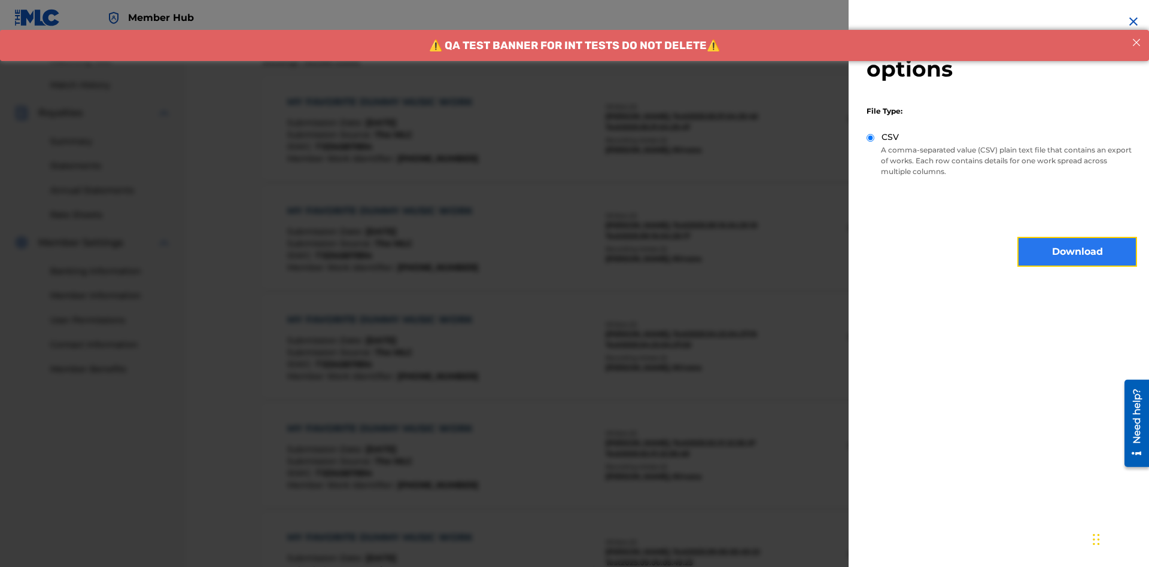
click at [1078, 252] on button "Download" at bounding box center [1078, 252] width 120 height 30
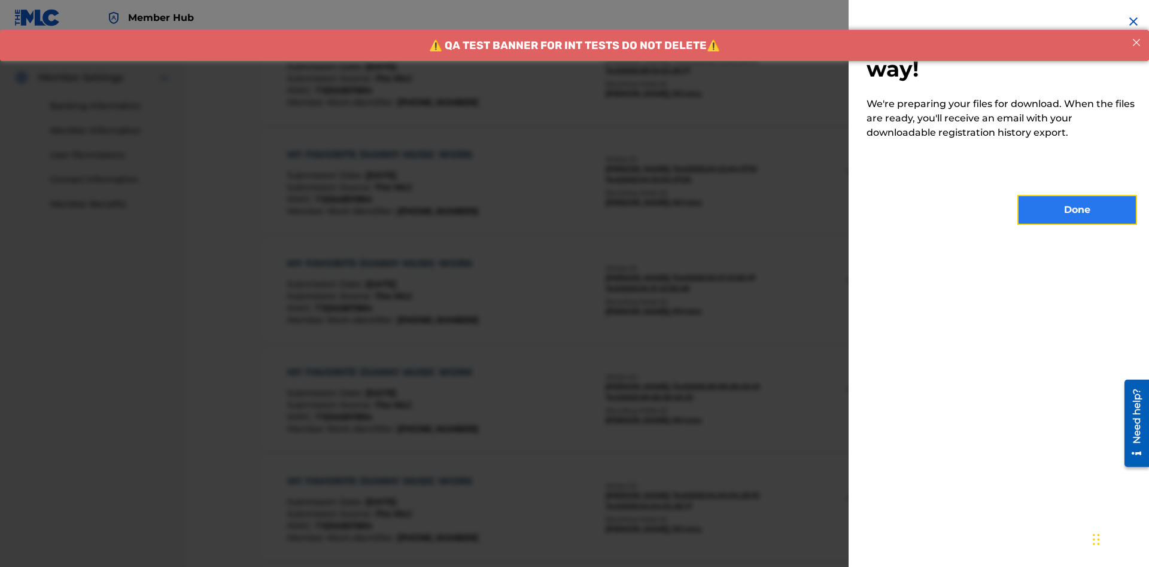
click at [1078, 210] on button "Done" at bounding box center [1078, 210] width 120 height 30
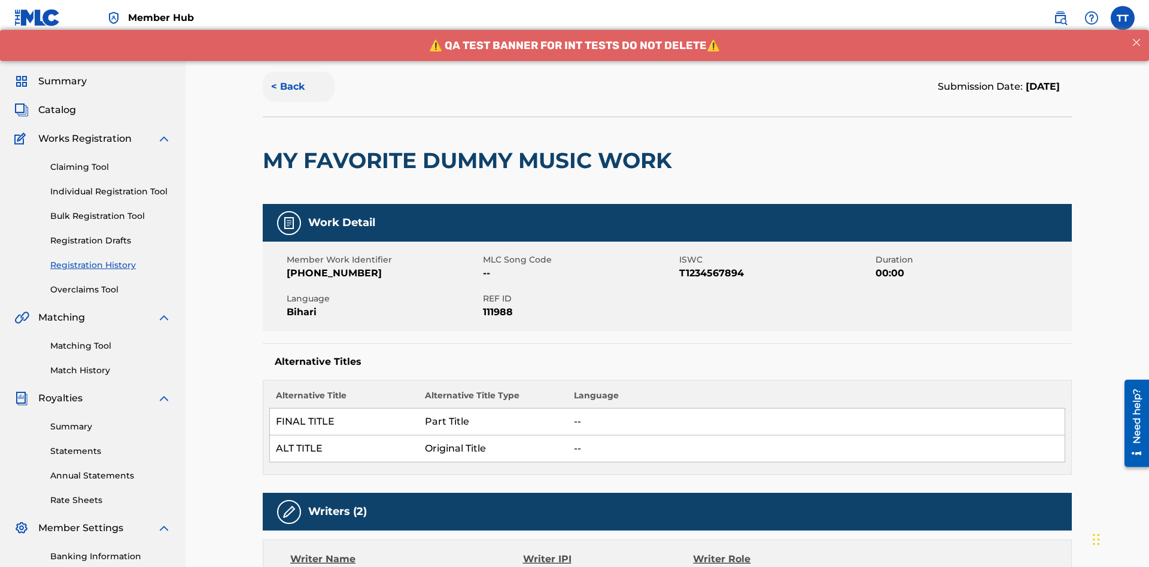
click at [299, 87] on button "< Back" at bounding box center [299, 87] width 72 height 30
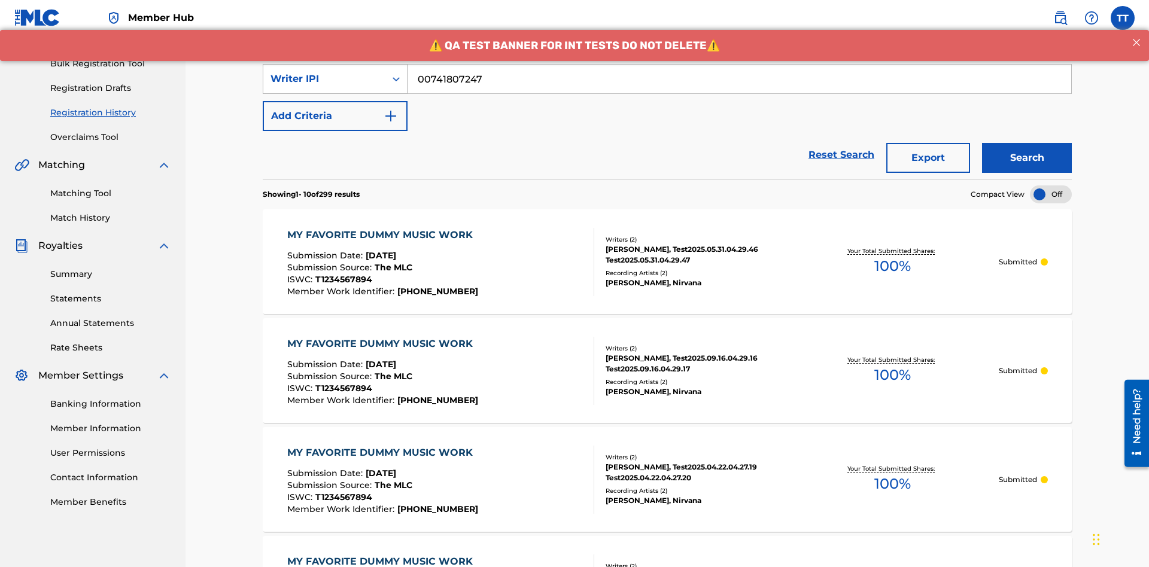
click at [324, 79] on div "Writer IPI" at bounding box center [325, 79] width 108 height 14
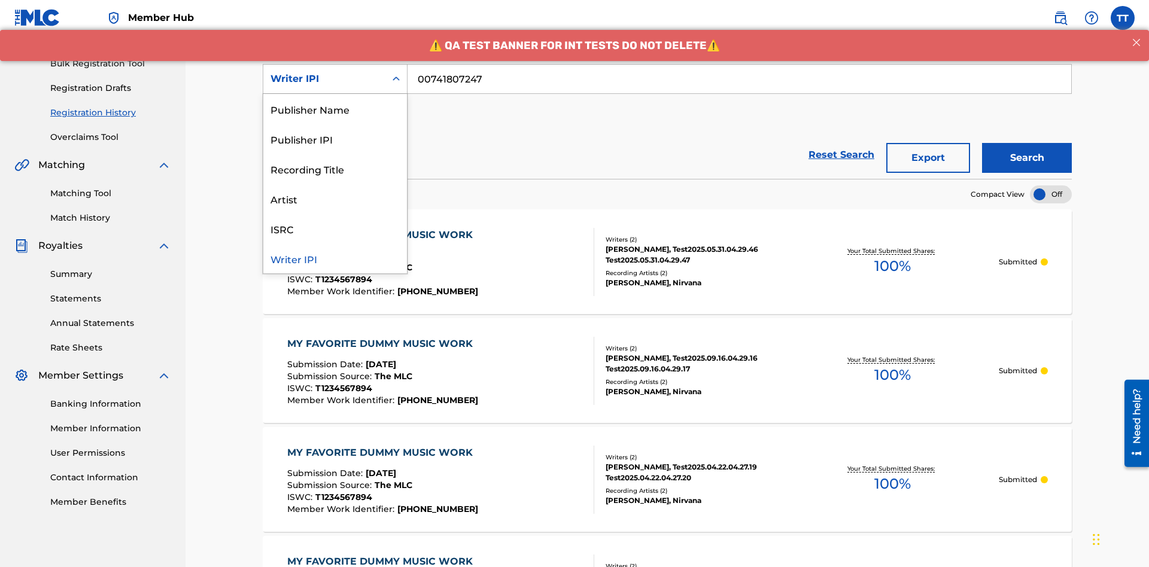
click at [335, 109] on div "Publisher Name" at bounding box center [335, 109] width 144 height 30
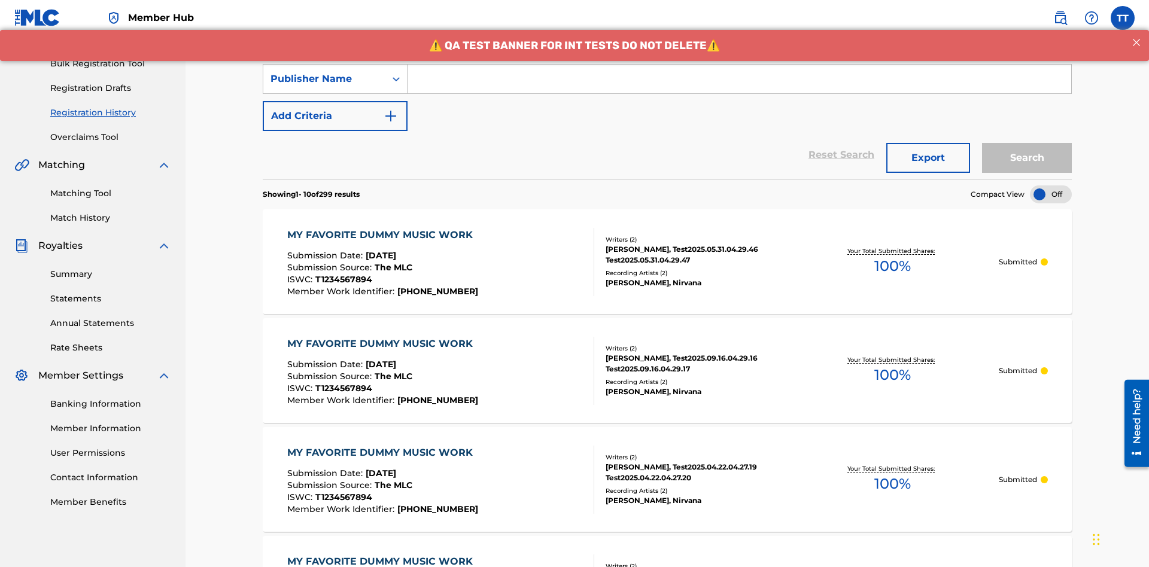
click at [739, 86] on input "Search Form" at bounding box center [740, 79] width 664 height 29
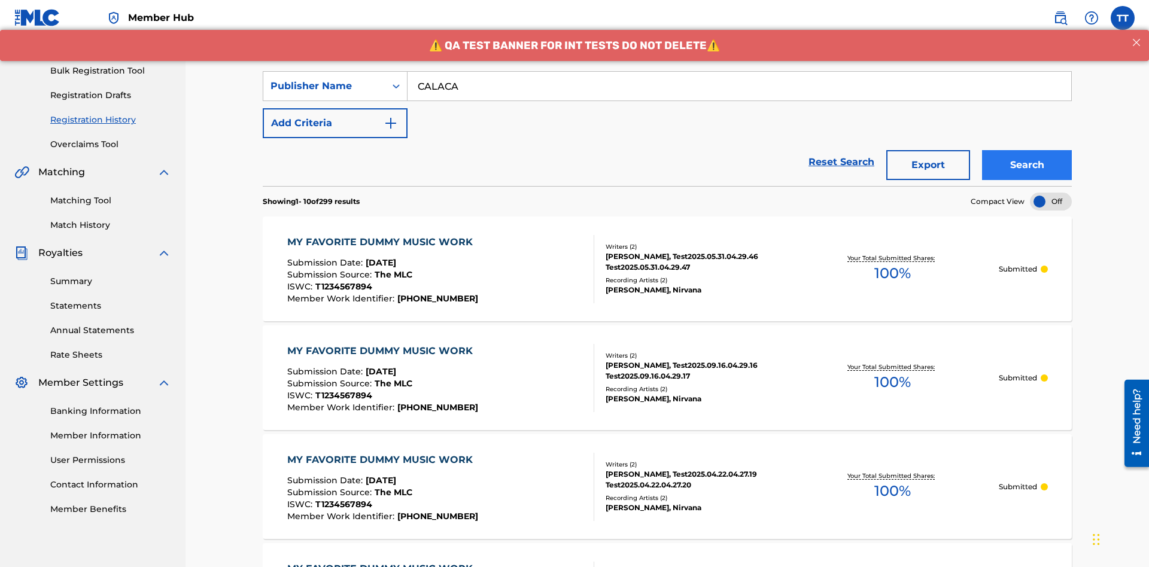
type input "CALACA"
click at [1027, 150] on button "Search" at bounding box center [1027, 165] width 90 height 30
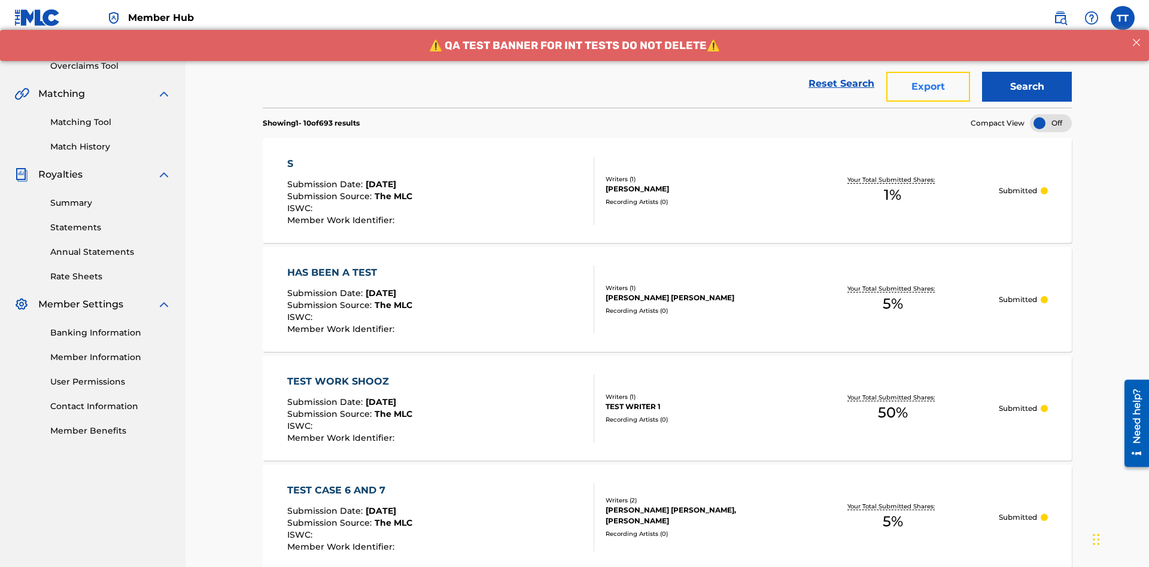
click at [928, 87] on button "Export" at bounding box center [929, 87] width 84 height 30
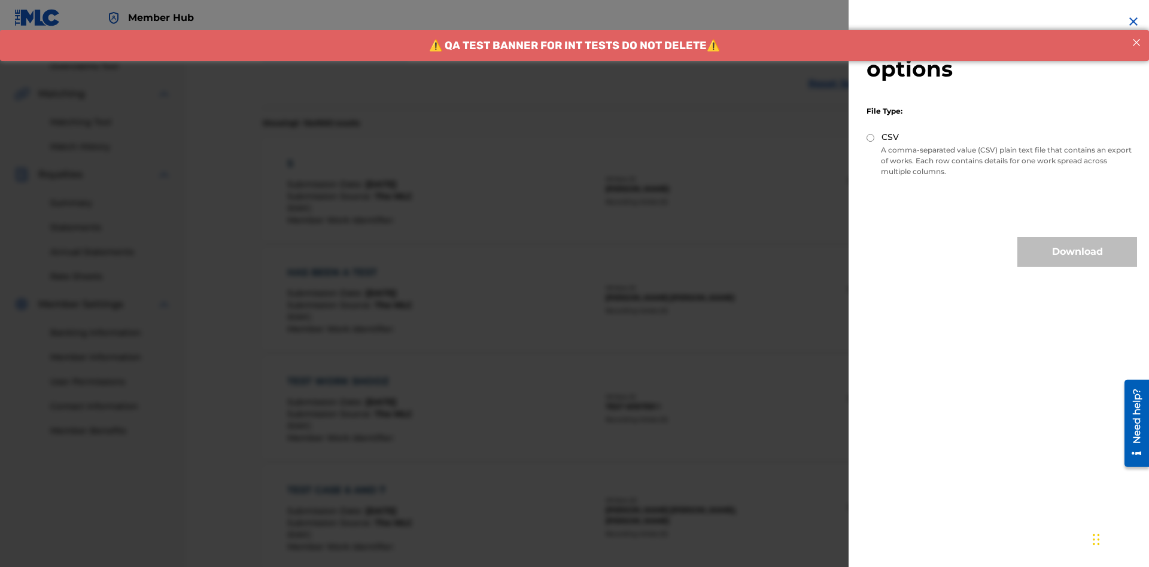
click at [871, 138] on input "CSV" at bounding box center [871, 138] width 8 height 8
radio input "true"
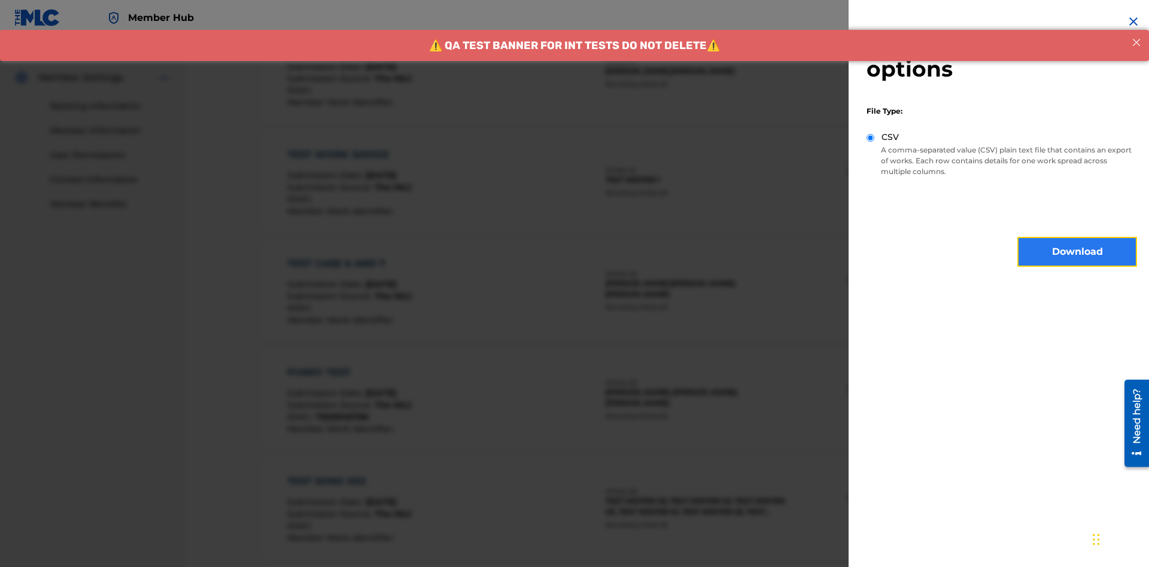
click at [1078, 252] on button "Download" at bounding box center [1078, 252] width 120 height 30
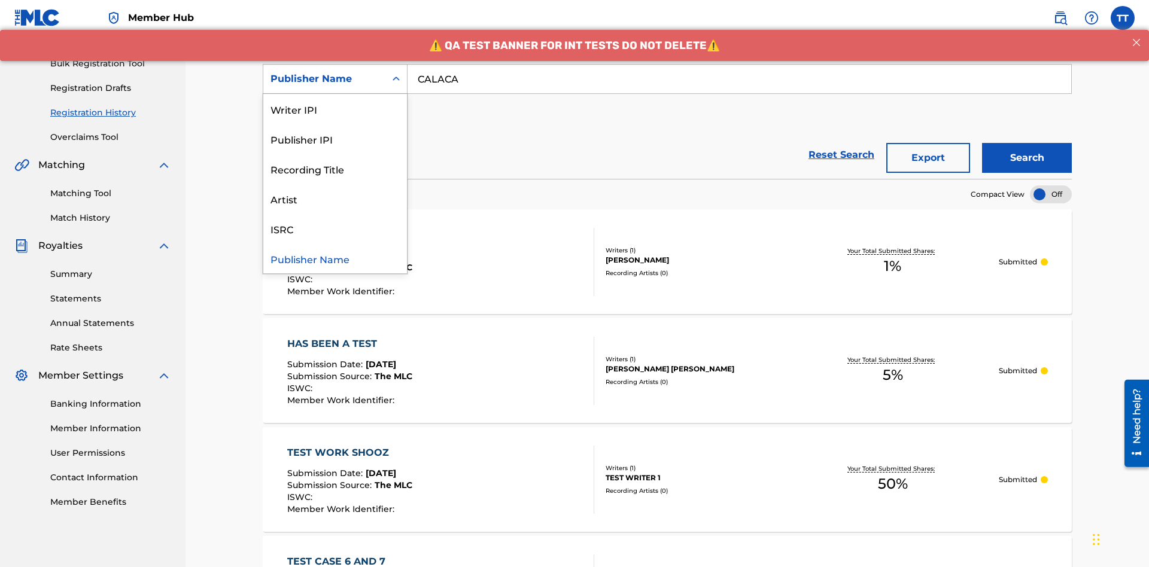
click at [335, 139] on div "Publisher IPI" at bounding box center [335, 139] width 144 height 30
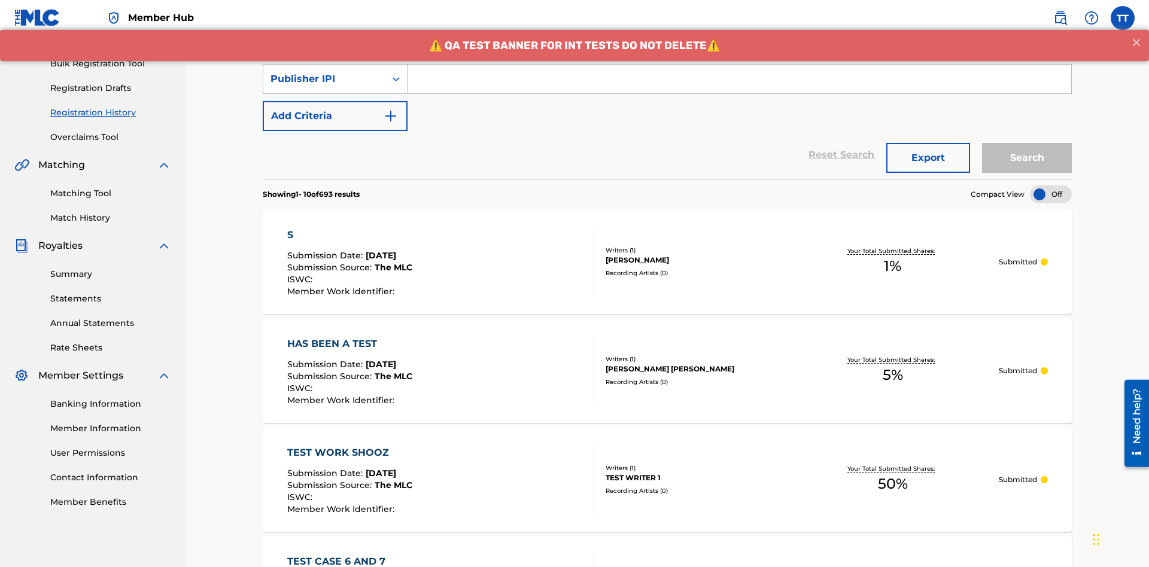
click at [739, 86] on input "Search Form" at bounding box center [740, 79] width 664 height 29
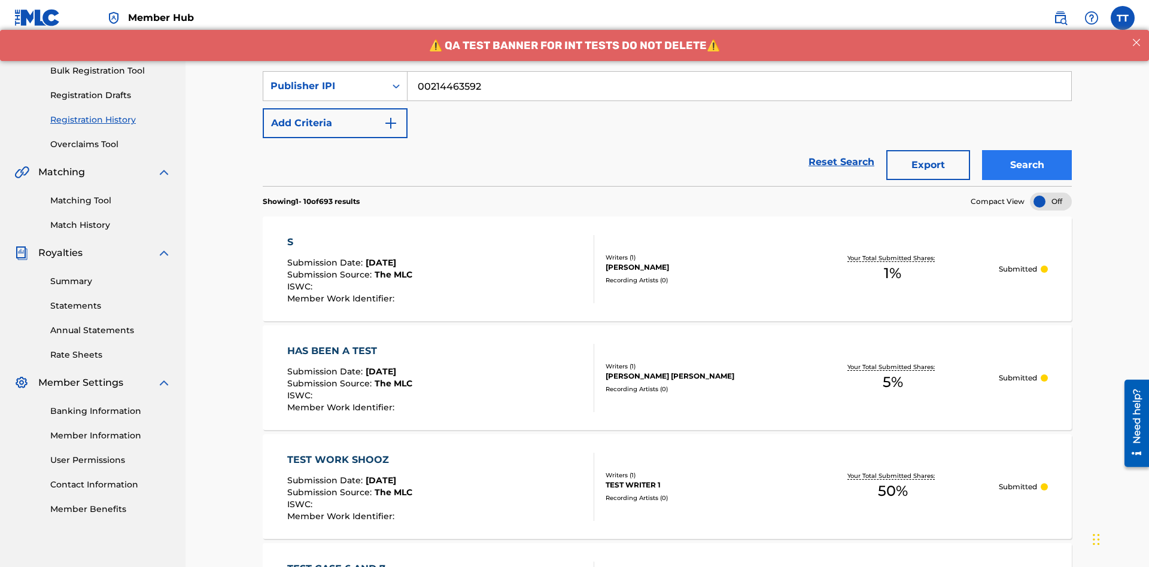
type input "00214463592"
click at [1027, 150] on button "Search" at bounding box center [1027, 165] width 90 height 30
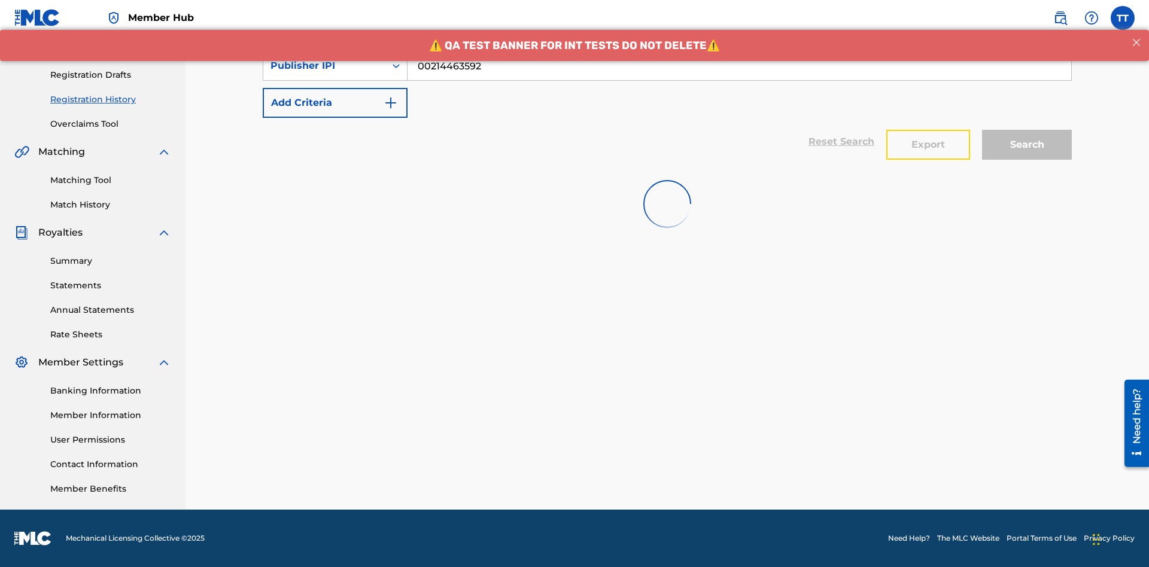
click at [928, 130] on button "Export" at bounding box center [929, 145] width 84 height 30
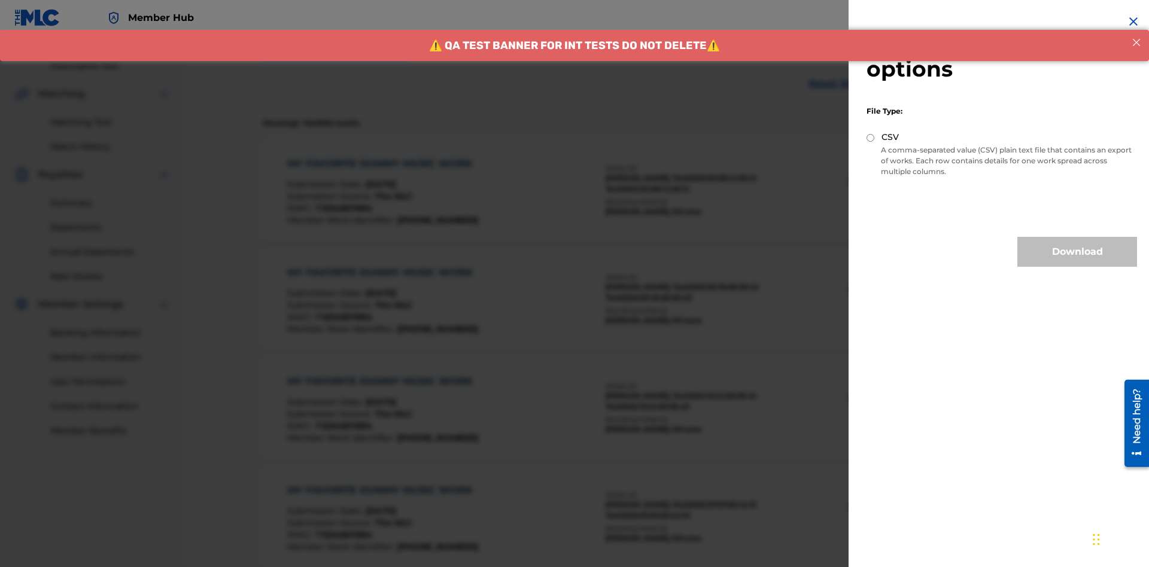
click at [871, 138] on input "CSV" at bounding box center [871, 138] width 8 height 8
radio input "true"
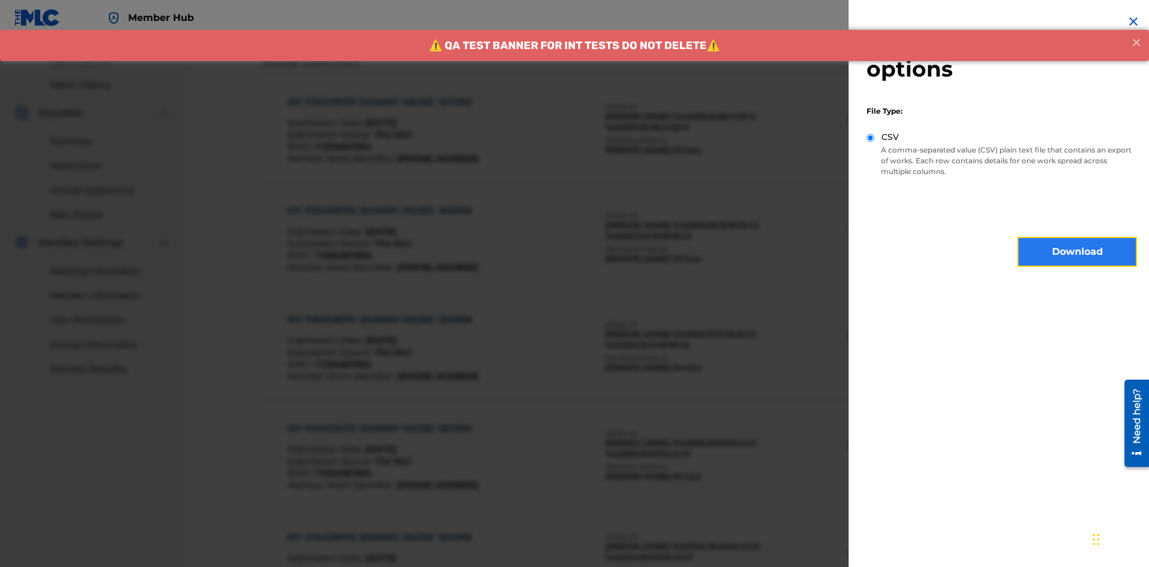
click at [1078, 252] on button "Download" at bounding box center [1078, 252] width 120 height 30
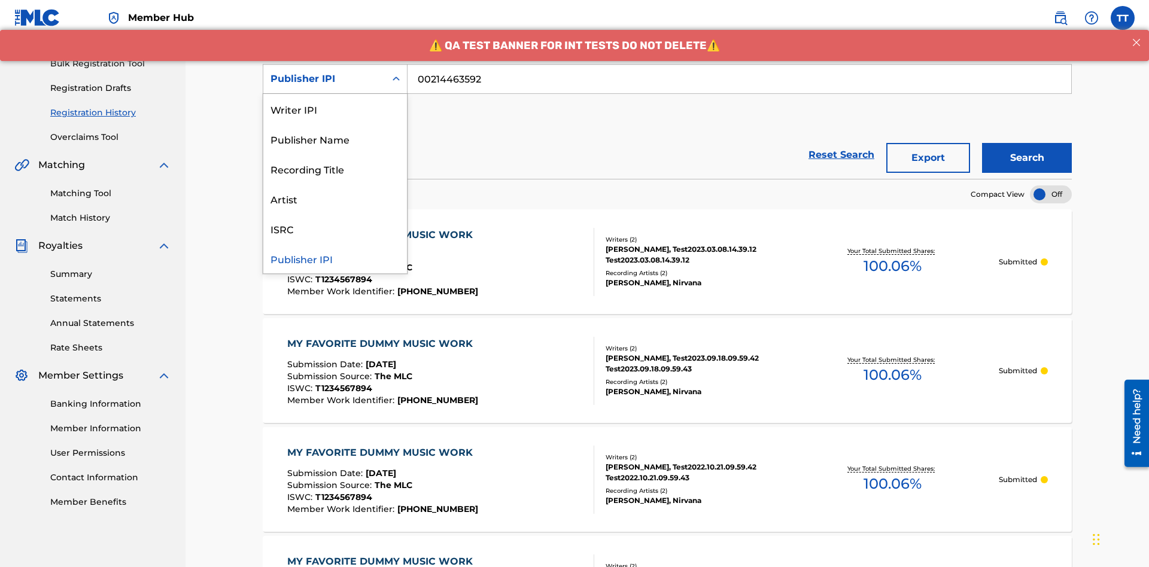
click at [335, 199] on div "Artist" at bounding box center [335, 199] width 144 height 30
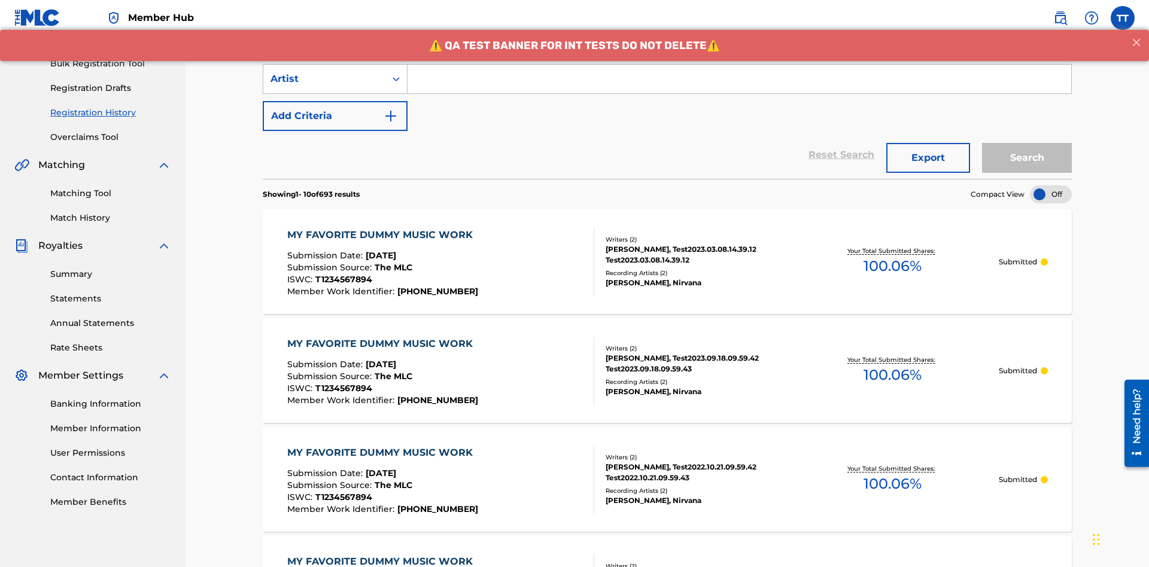
click at [739, 86] on input "Search Form" at bounding box center [740, 79] width 664 height 29
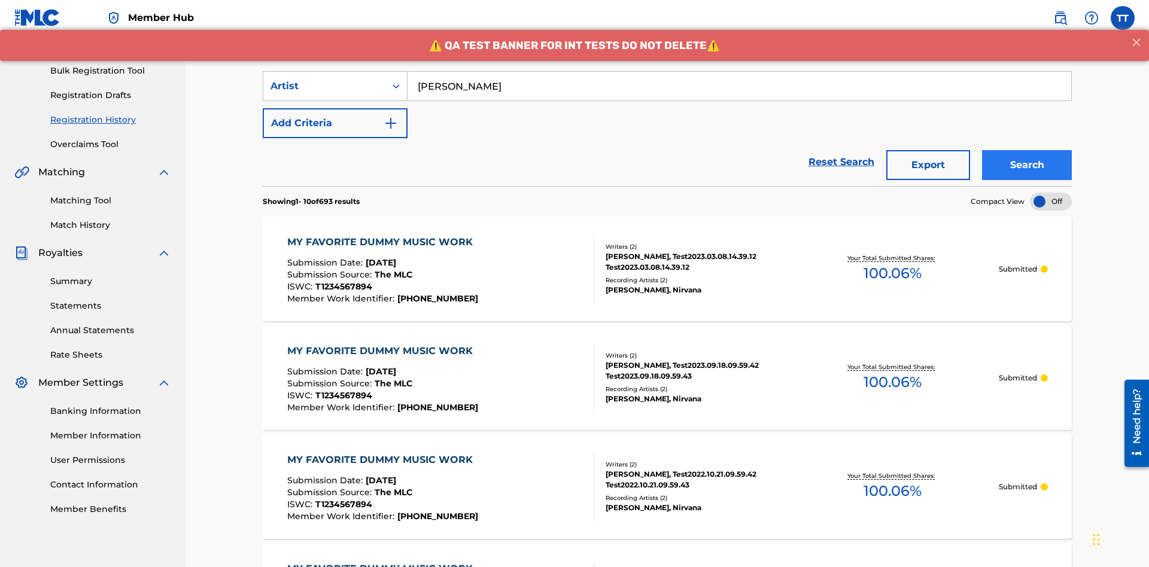
type input "[PERSON_NAME]"
click at [1027, 150] on button "Search" at bounding box center [1027, 165] width 90 height 30
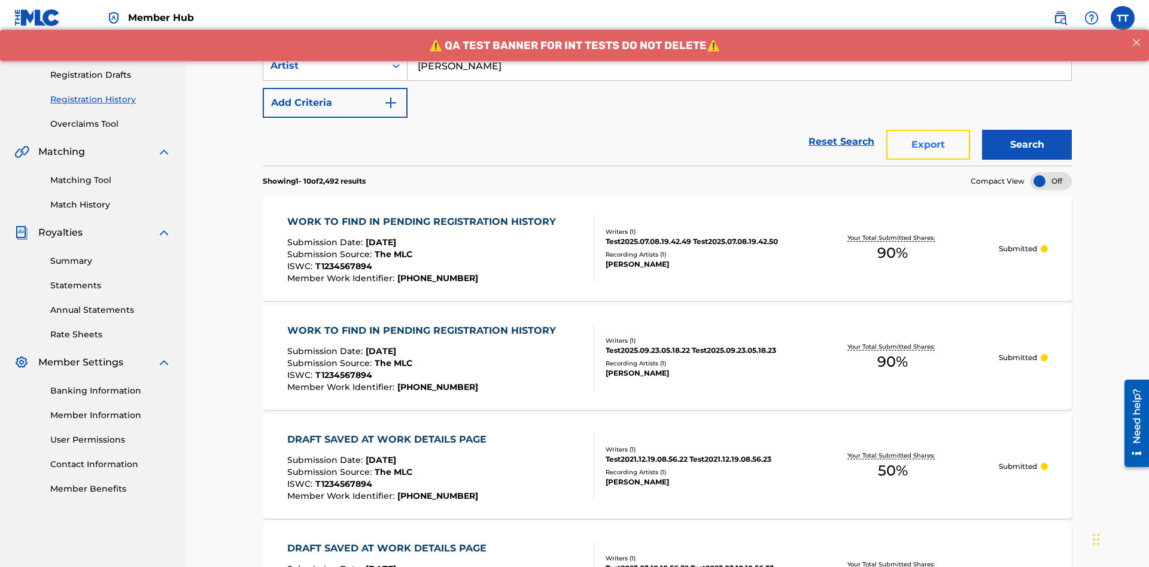
click at [928, 130] on button "Export" at bounding box center [929, 145] width 84 height 30
